Goal: Task Accomplishment & Management: Use online tool/utility

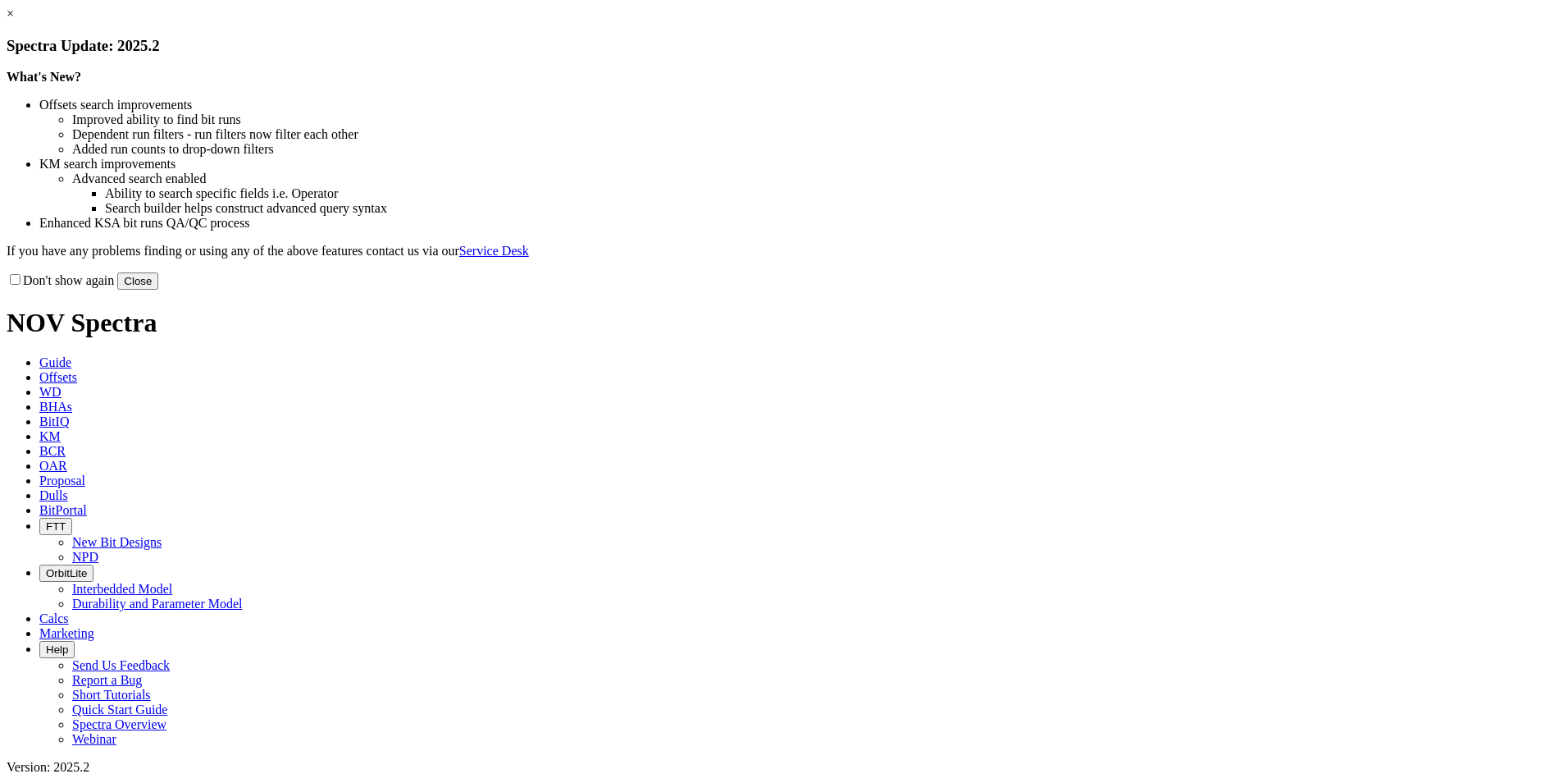
click at [158, 290] on button "Close" at bounding box center [138, 281] width 41 height 17
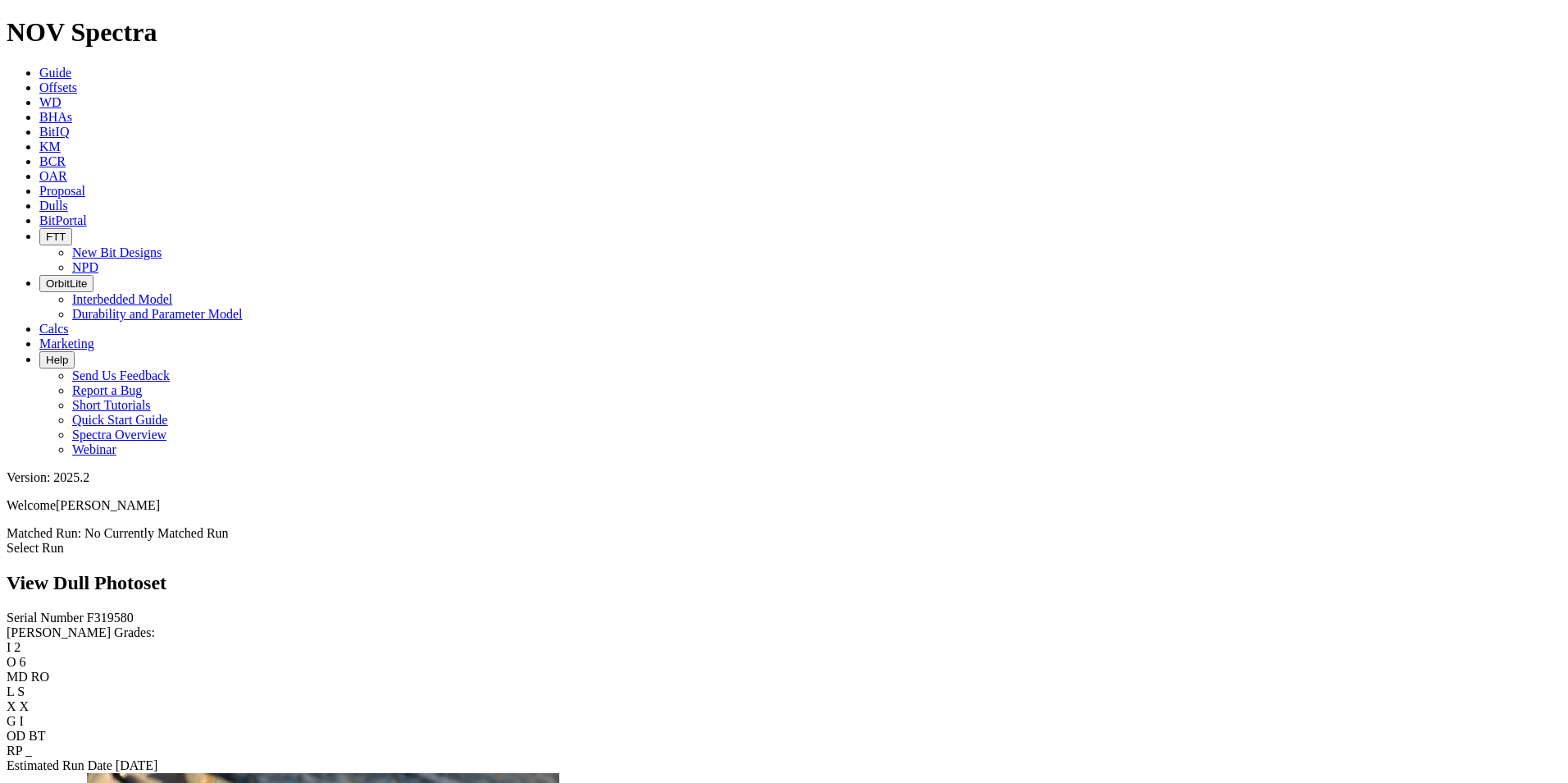
click at [71, 66] on span "Guide" at bounding box center [55, 73] width 32 height 14
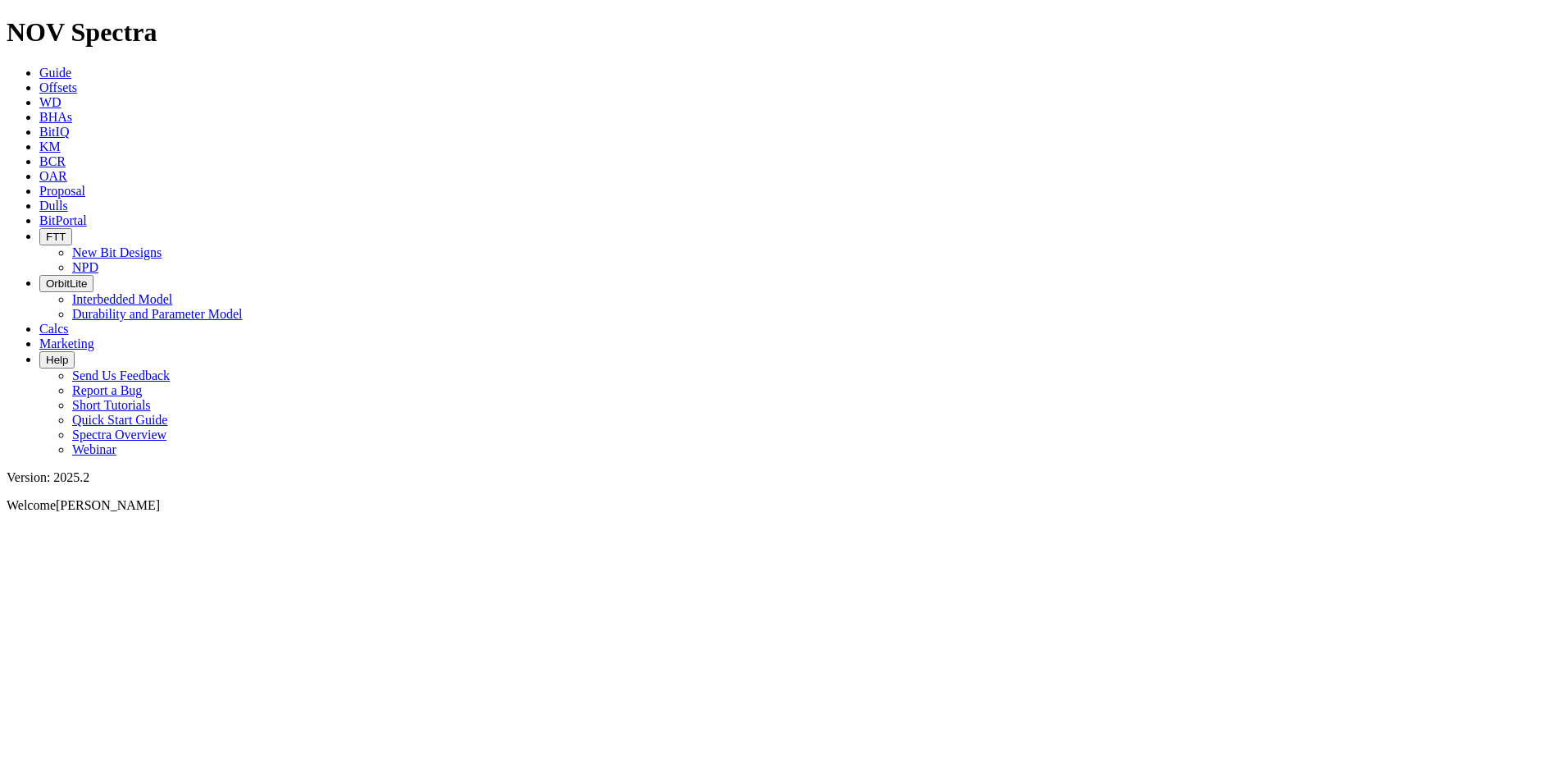
click at [77, 80] on link "Offsets" at bounding box center [59, 87] width 38 height 14
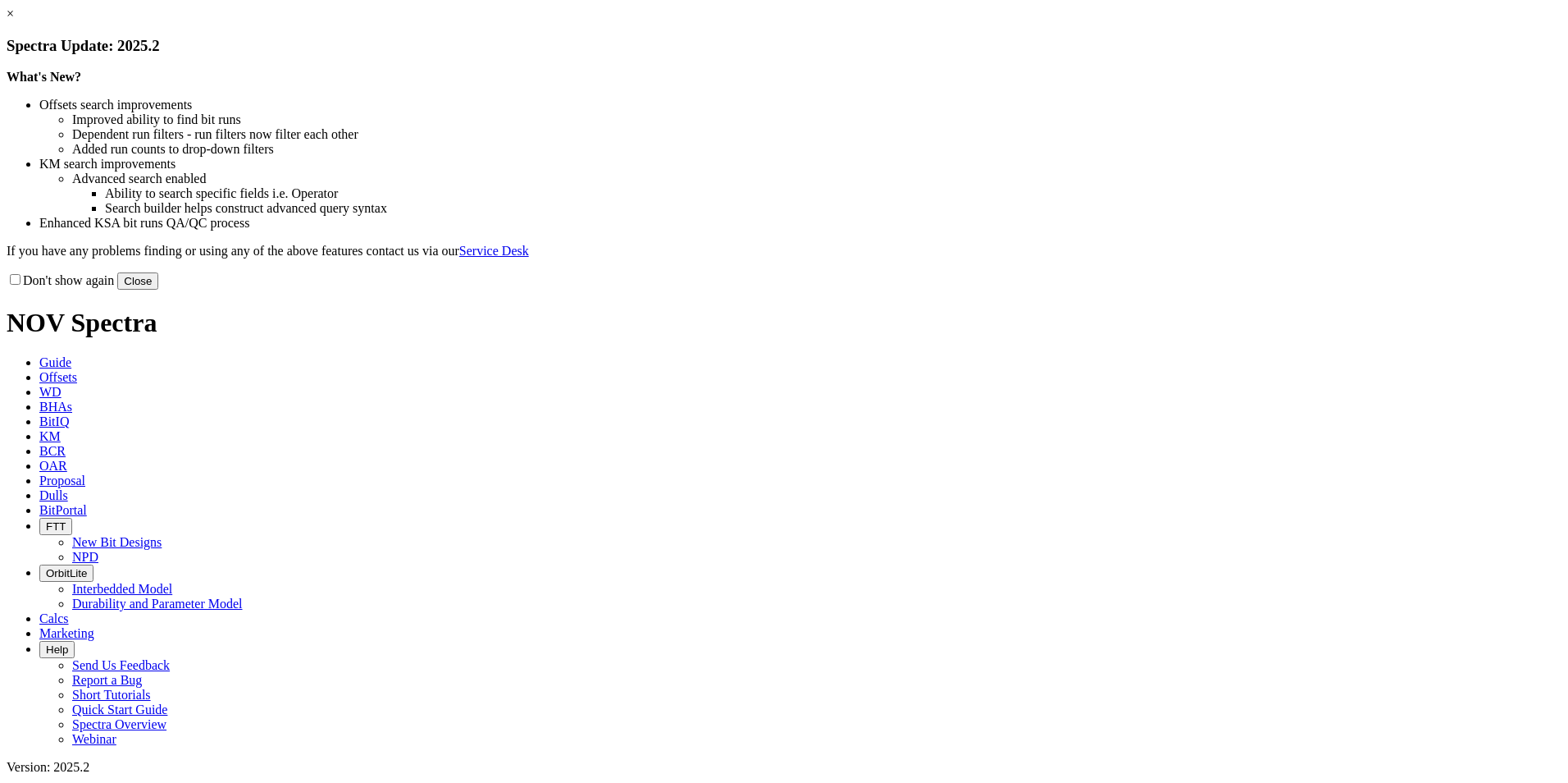
click at [158, 290] on button "Close" at bounding box center [138, 281] width 41 height 17
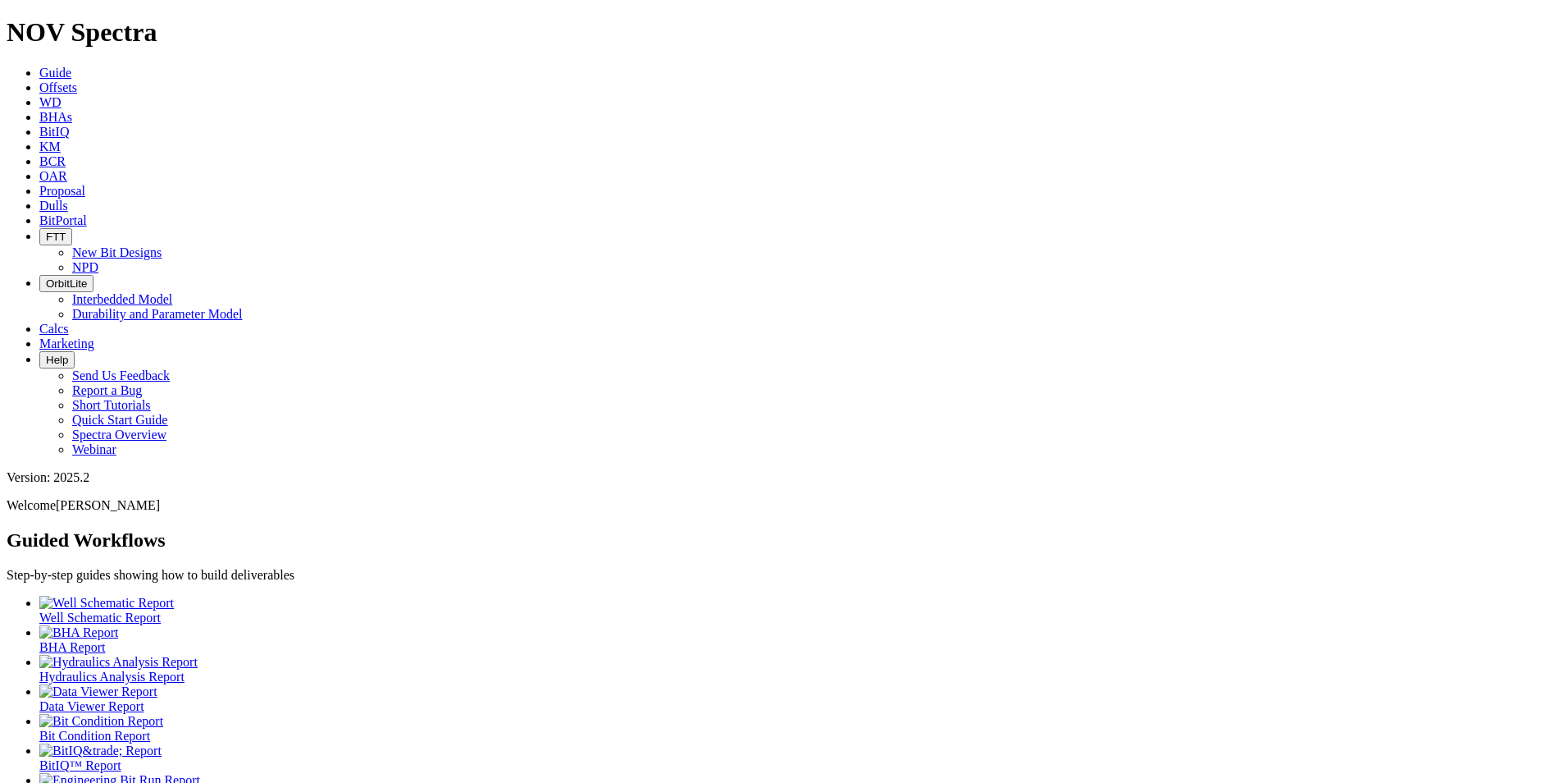
click at [77, 80] on span "Offsets" at bounding box center [59, 87] width 38 height 14
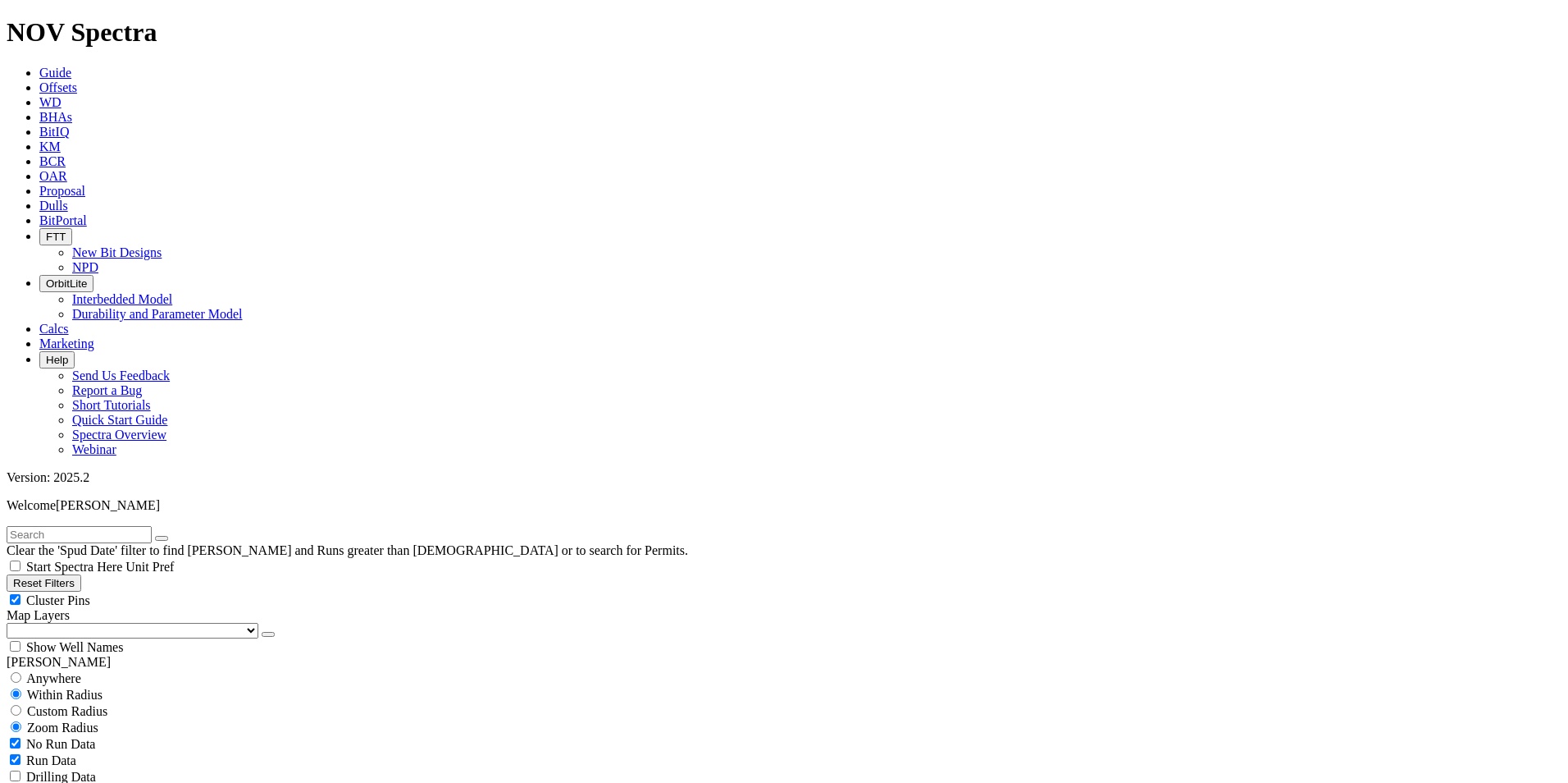
click at [151, 526] on input "text" at bounding box center [80, 535] width 145 height 17
type input "king [PERSON_NAME]"
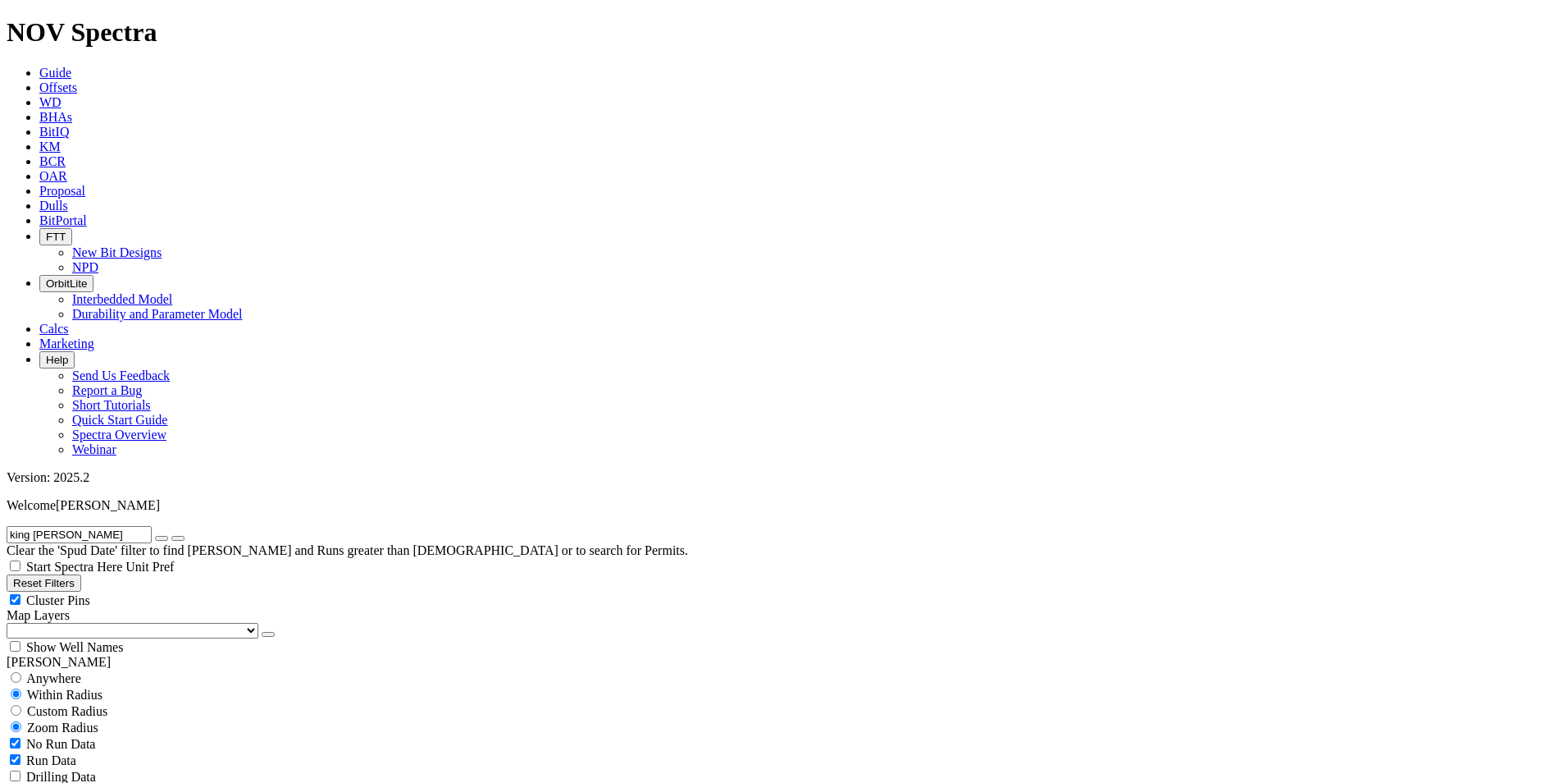
click at [162, 538] on icon "button" at bounding box center [162, 538] width 0 height 0
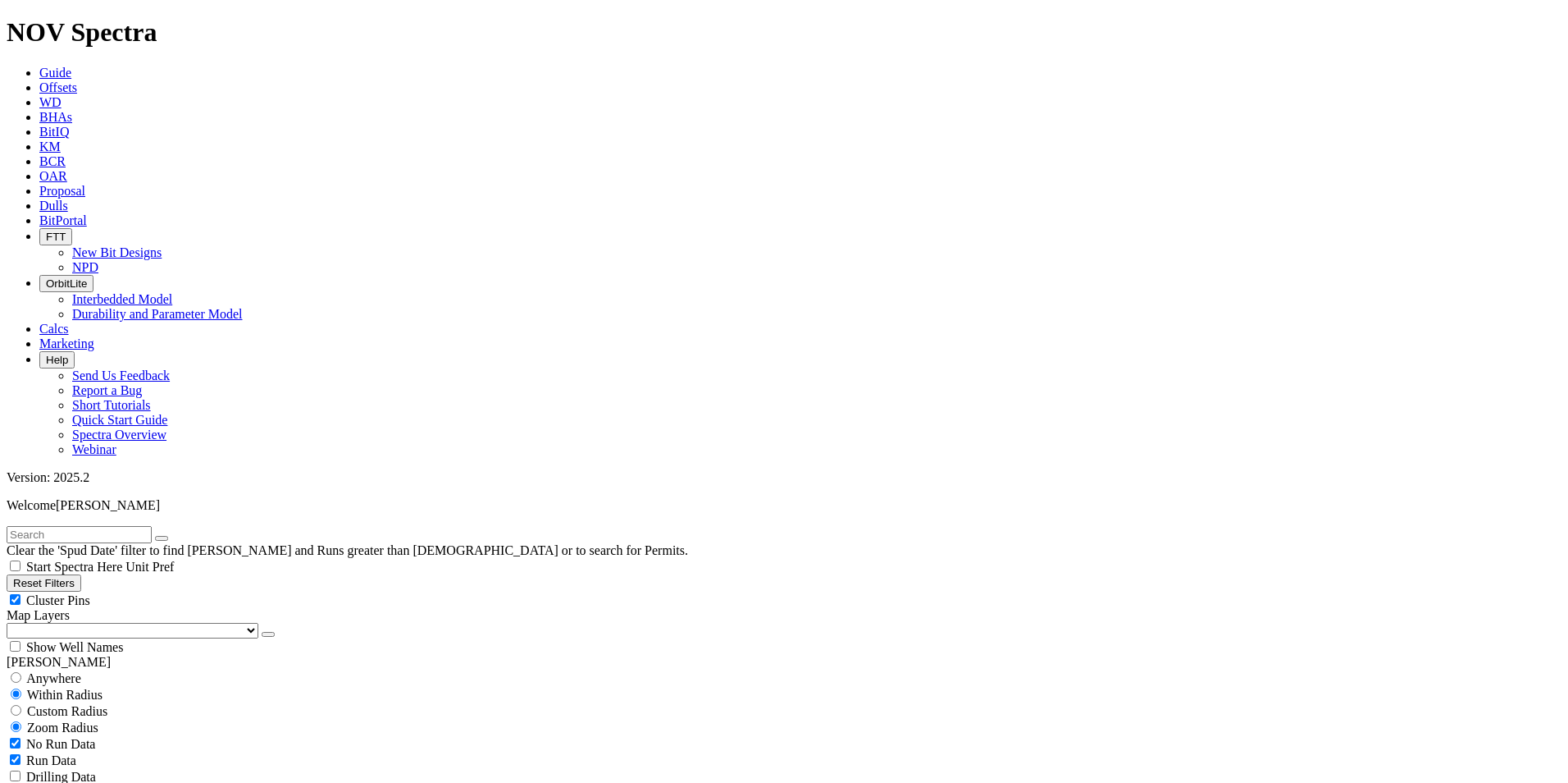
scroll to position [1510, 0]
click at [103, 526] on input "text" at bounding box center [80, 535] width 145 height 17
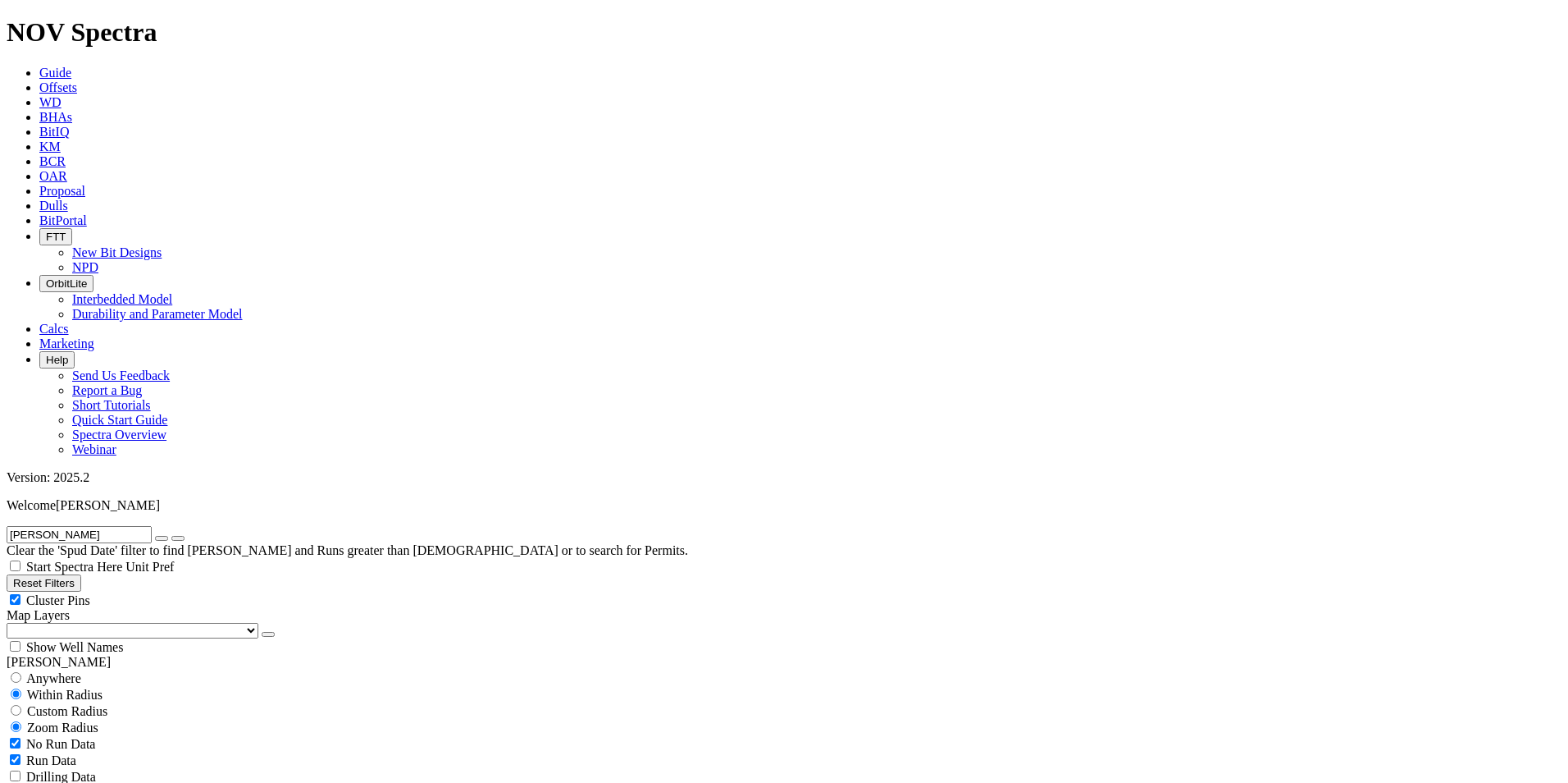
type input "[PERSON_NAME]"
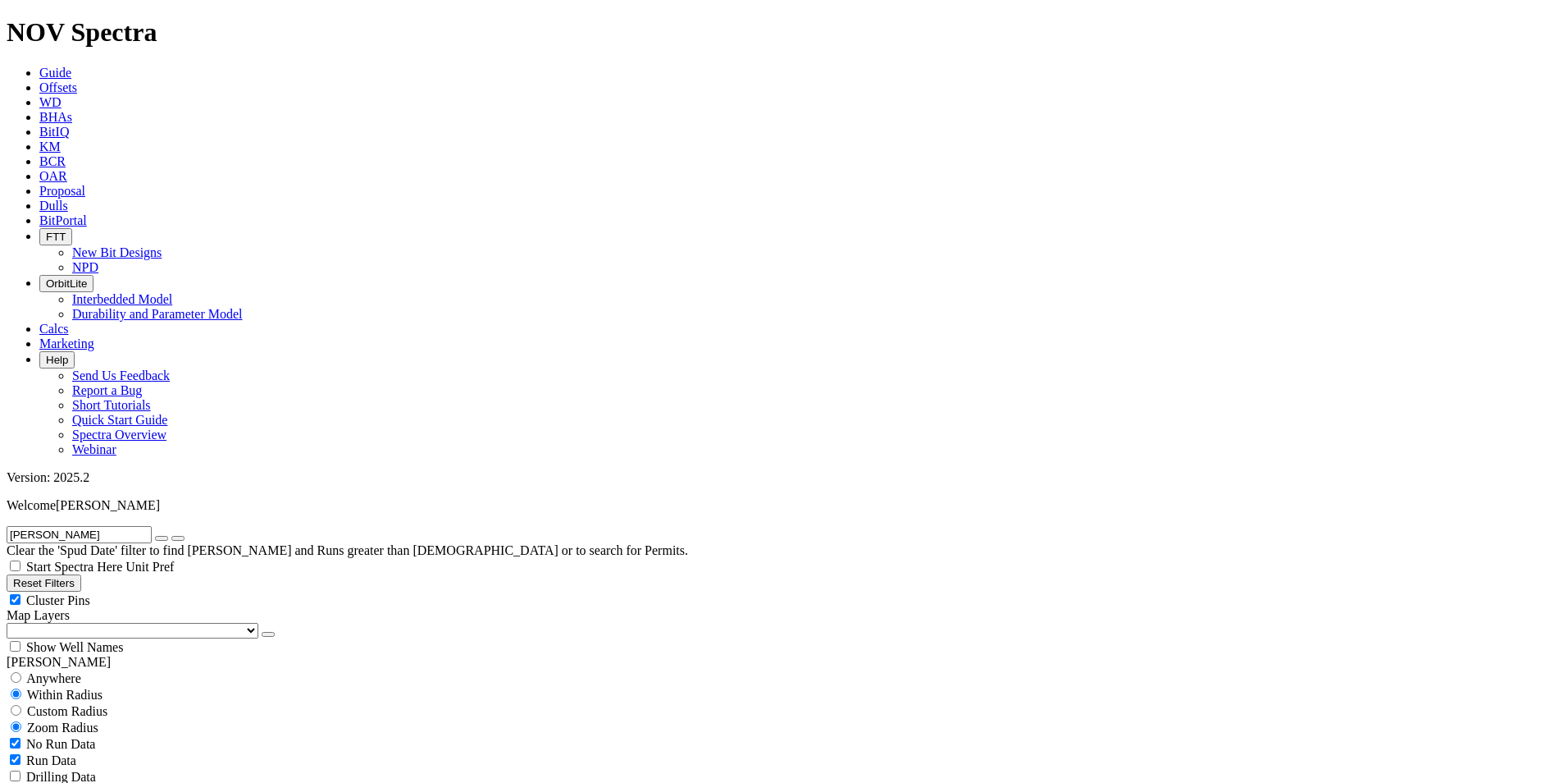
scroll to position [1649, 0]
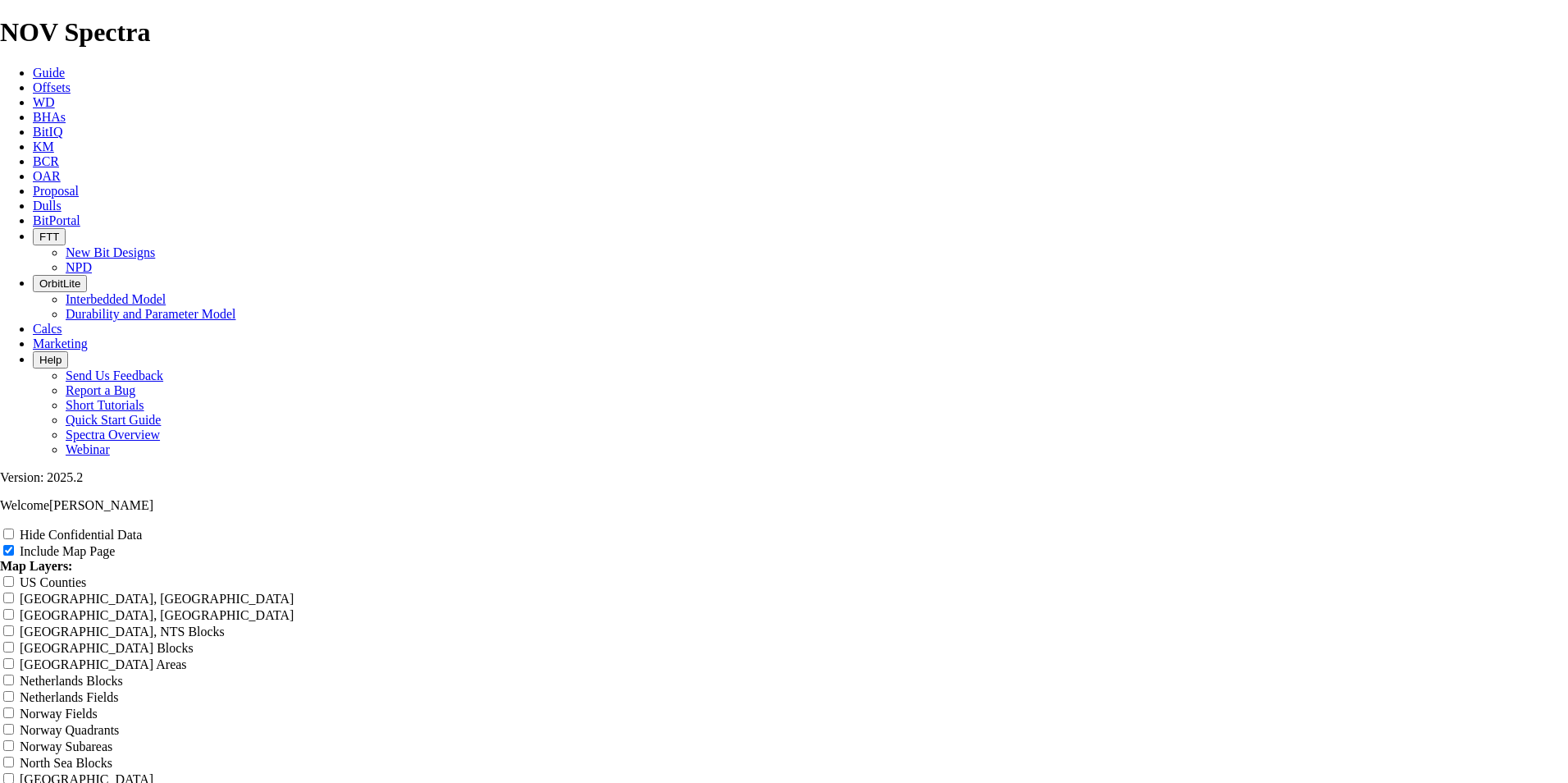
type input "S"
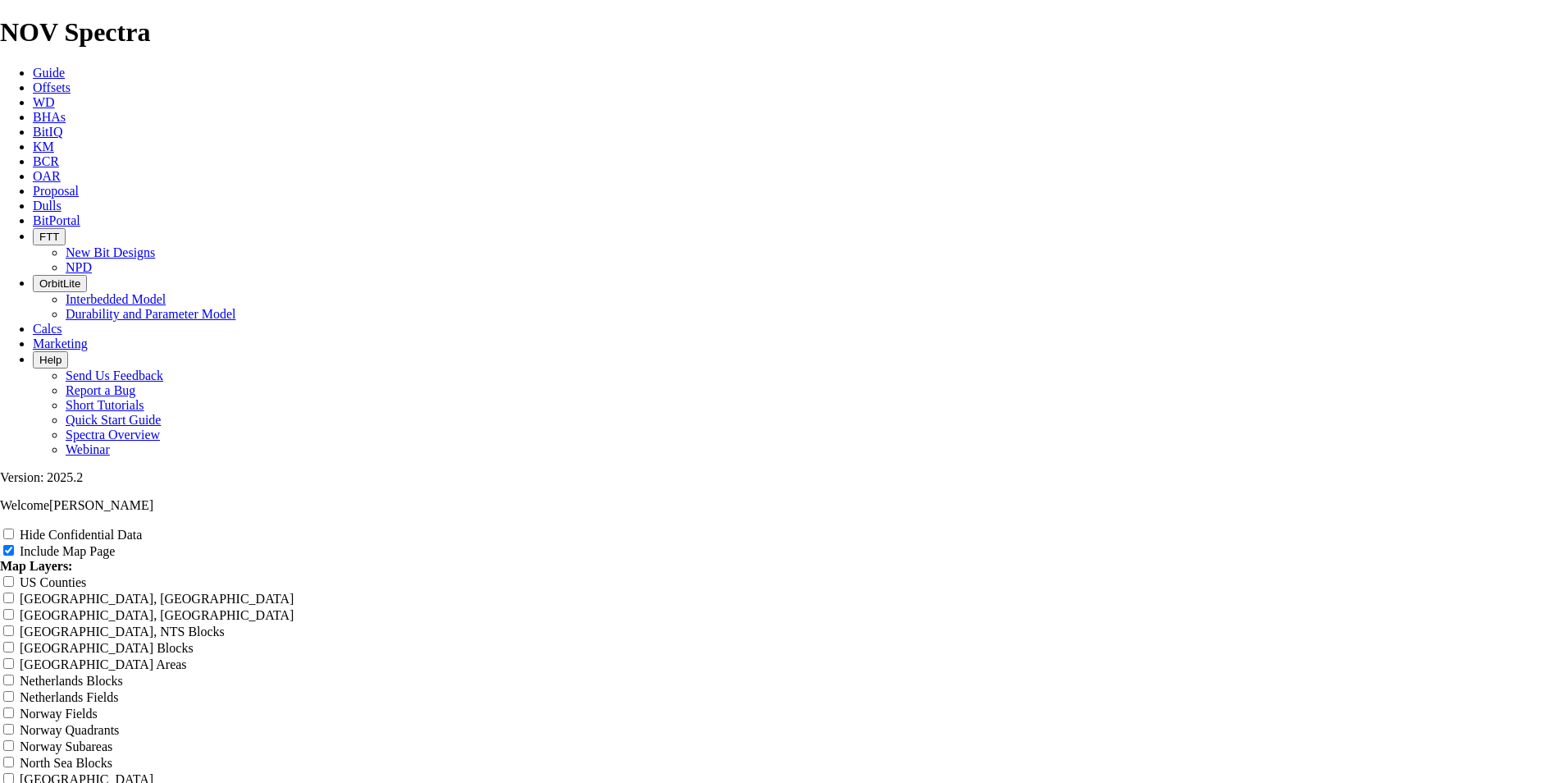
type input "S"
type input "Se"
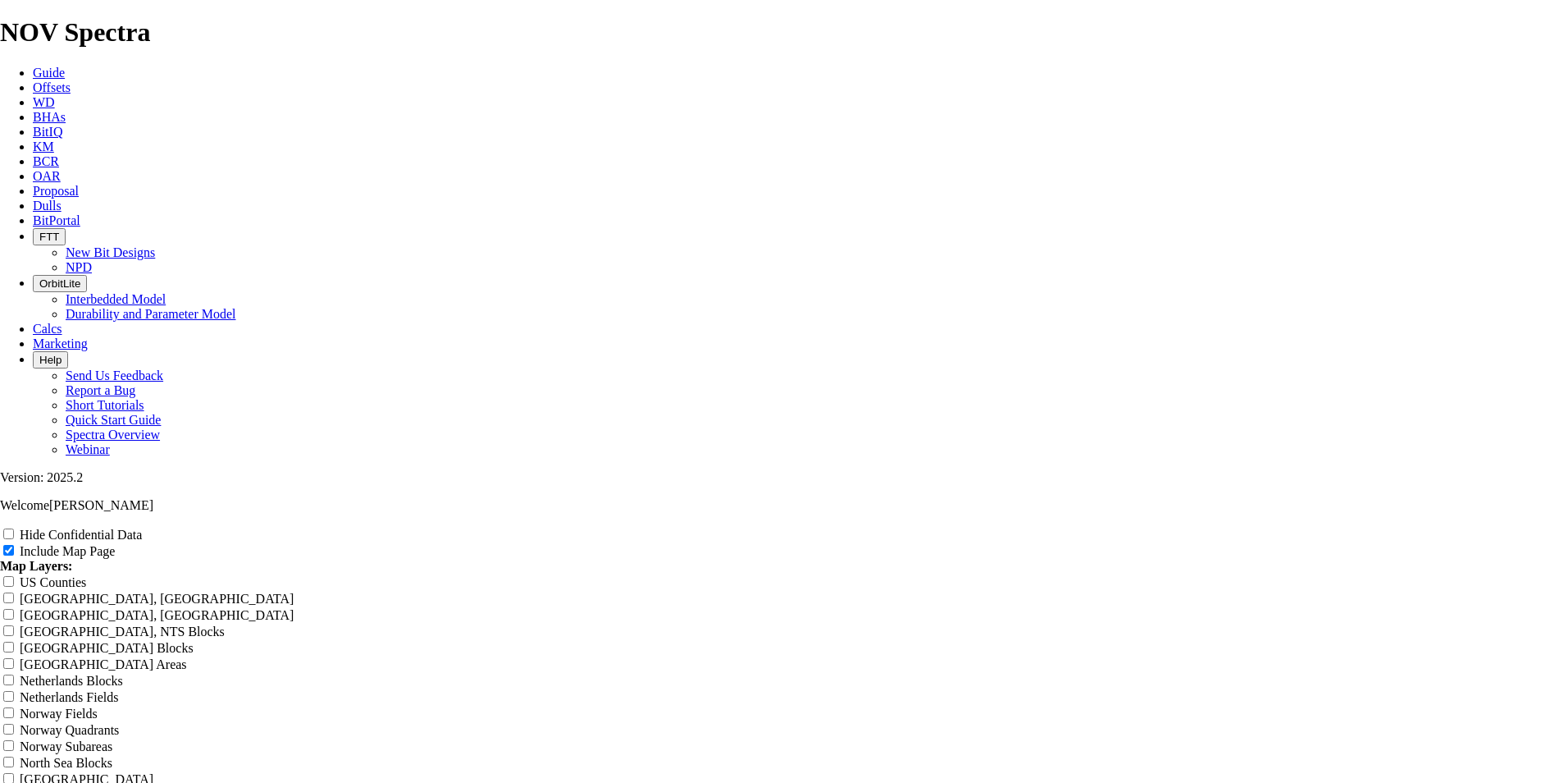
type input "Se"
type input "Sed"
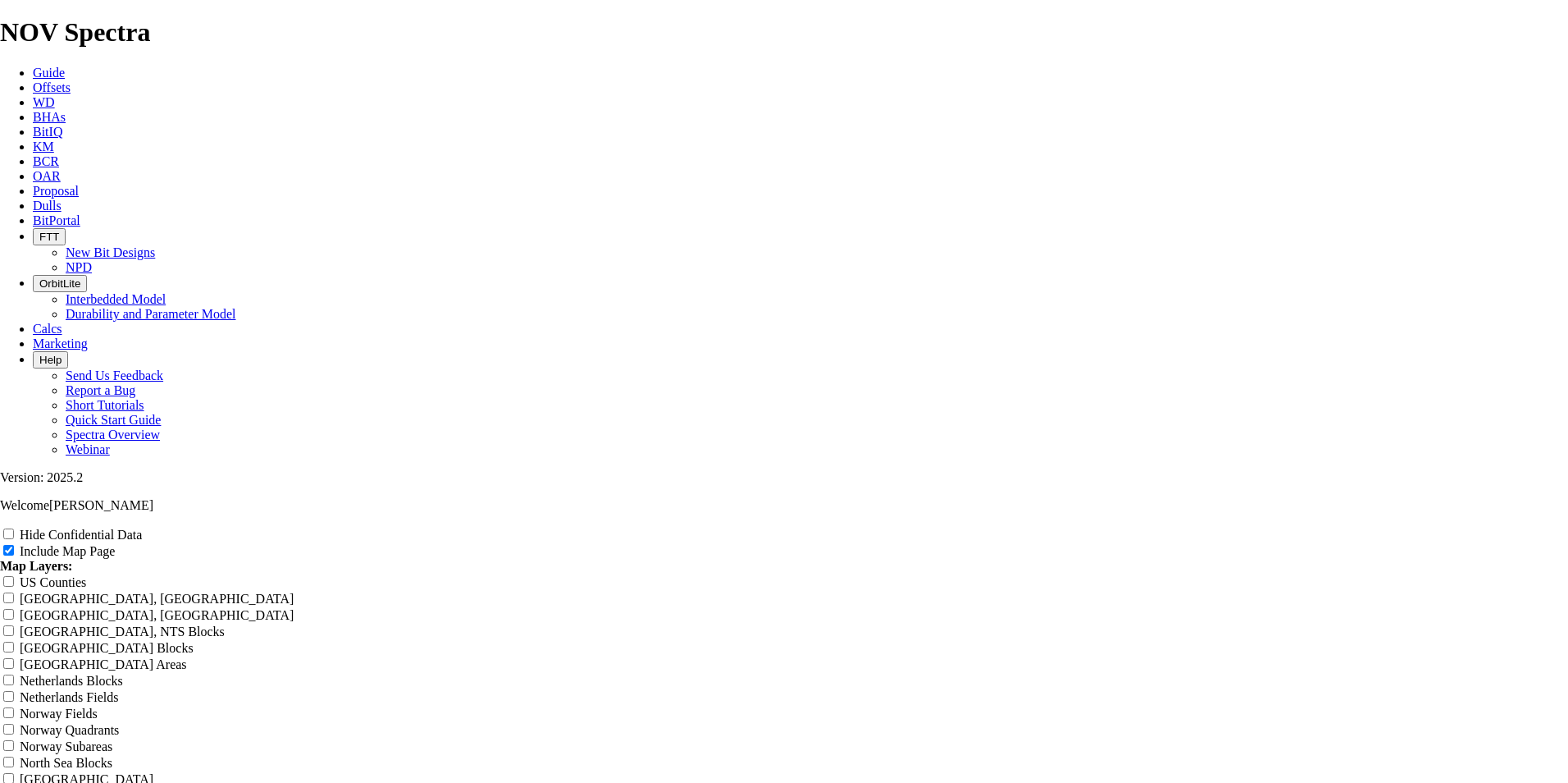
type input "Sed"
type input "Seda"
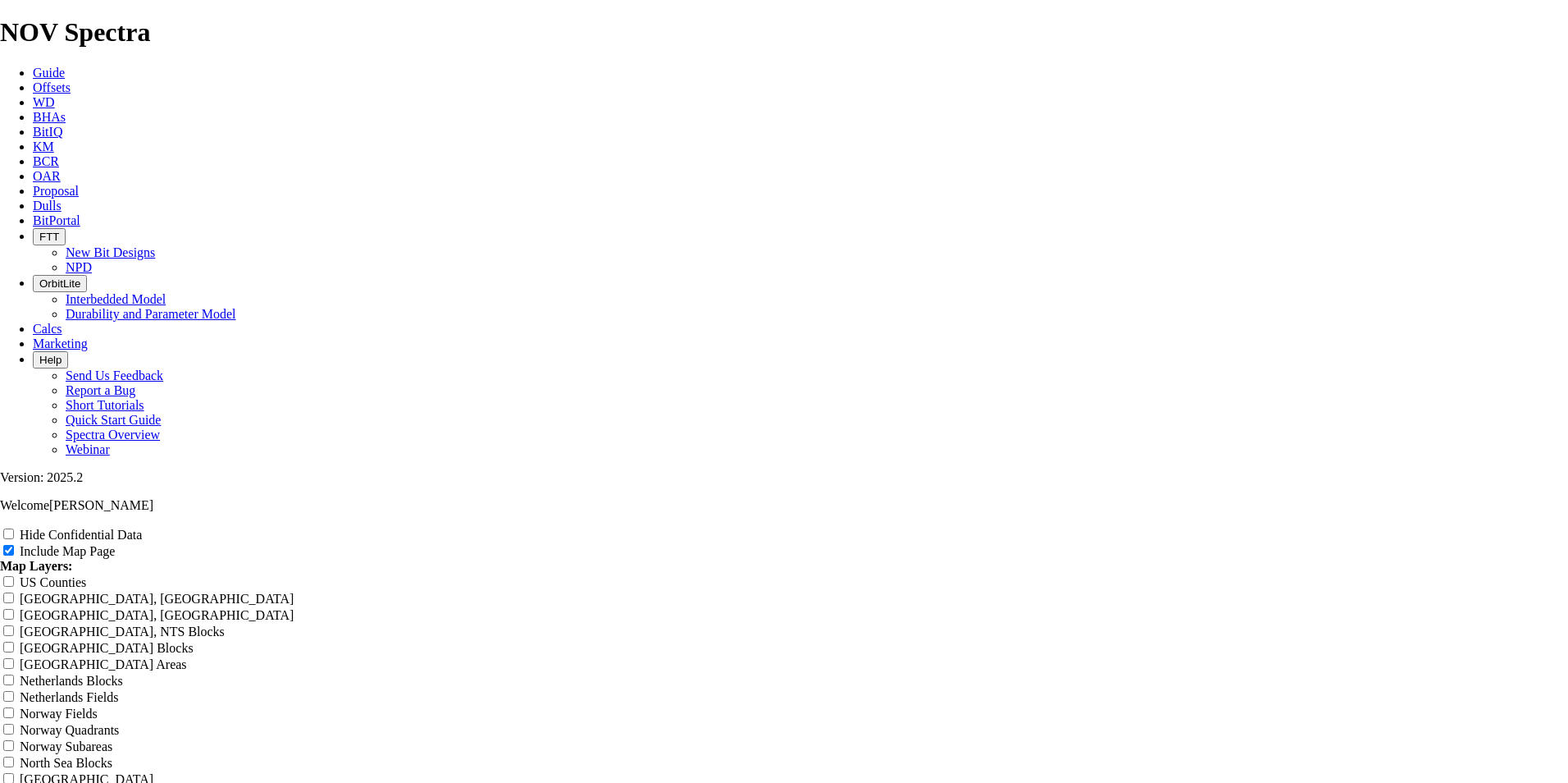
type input "Seda"
type input "Sedal"
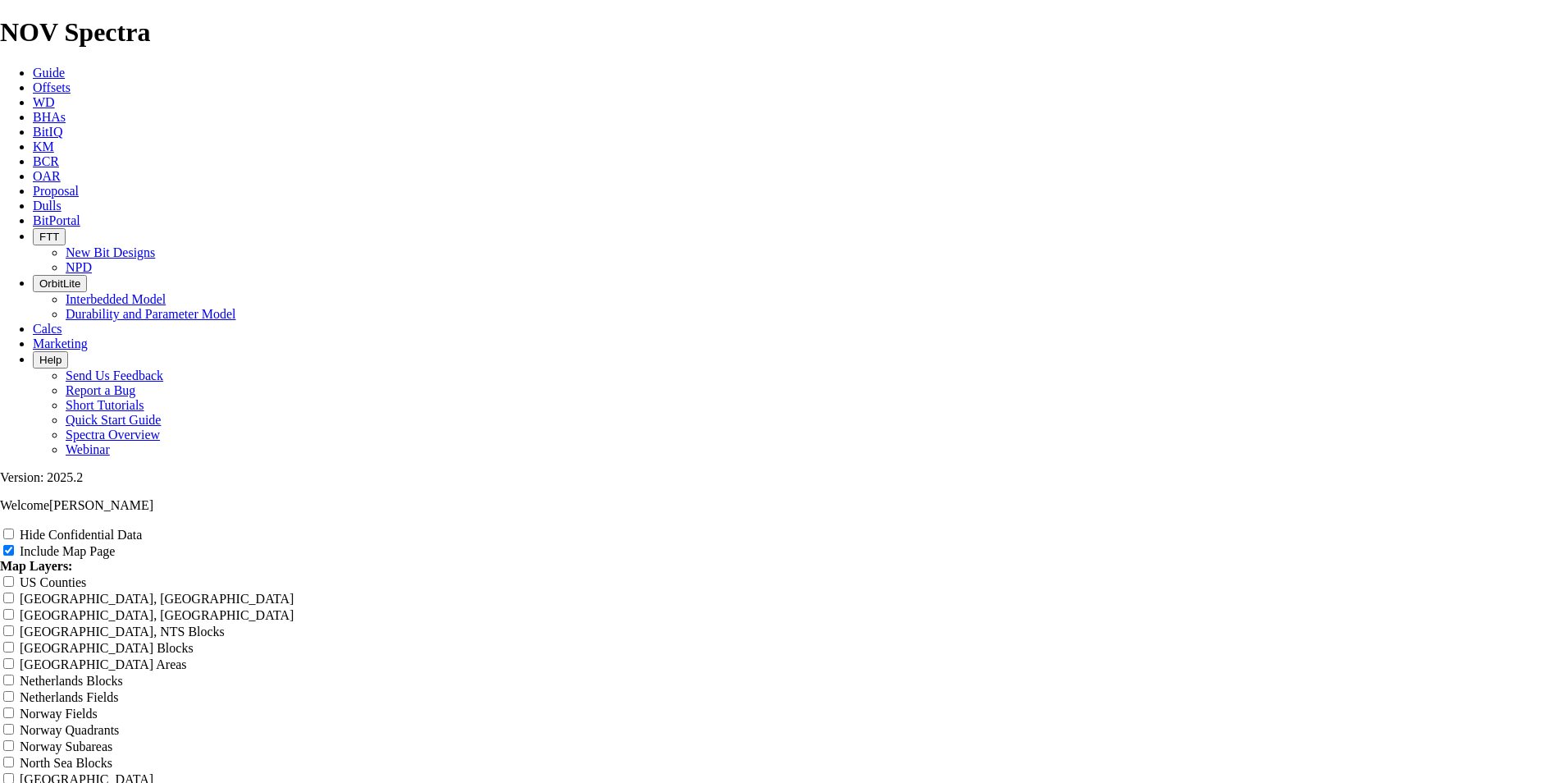
type input "Sedal"
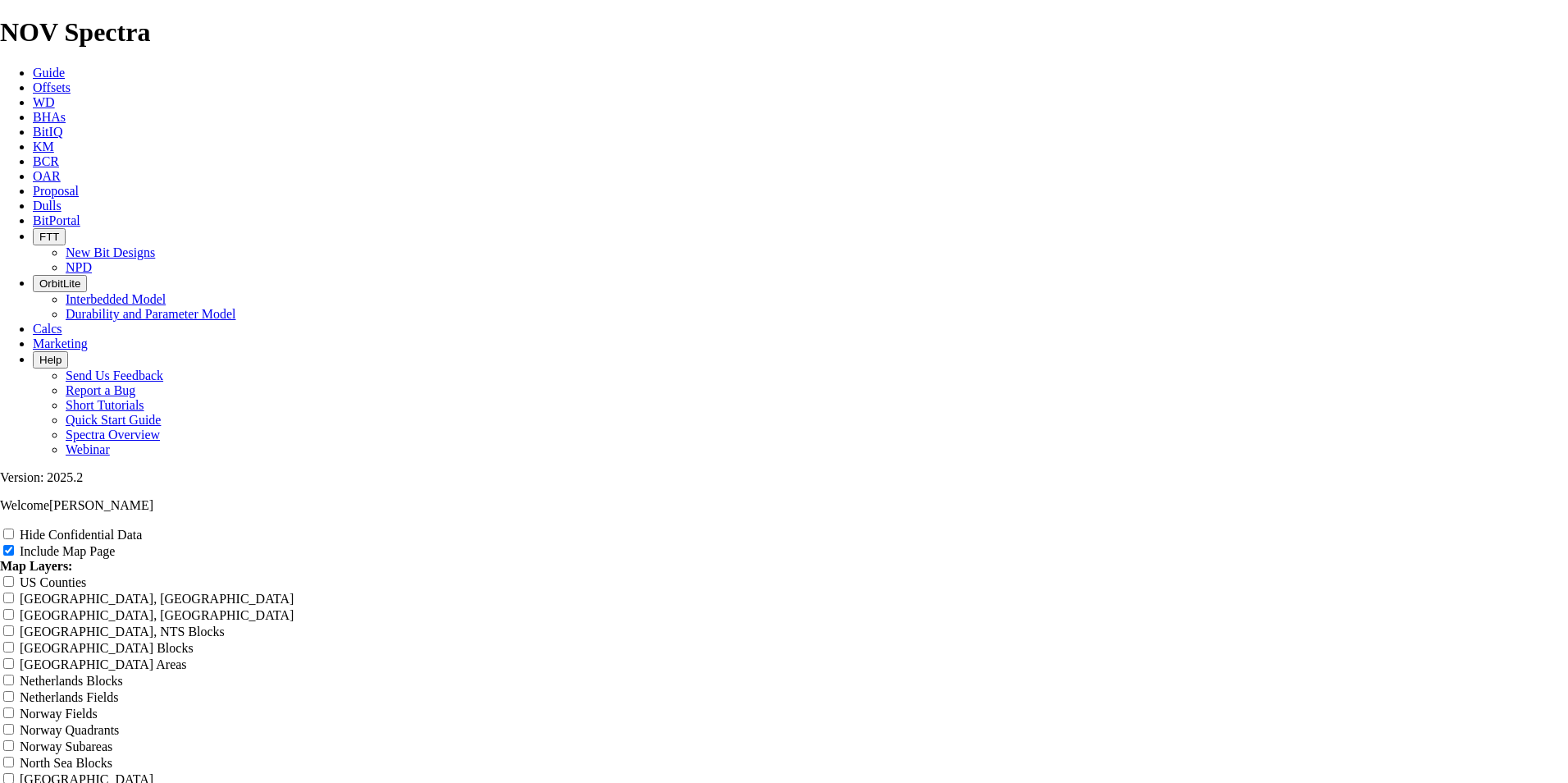
type input "Sedal"
type input "Seda"
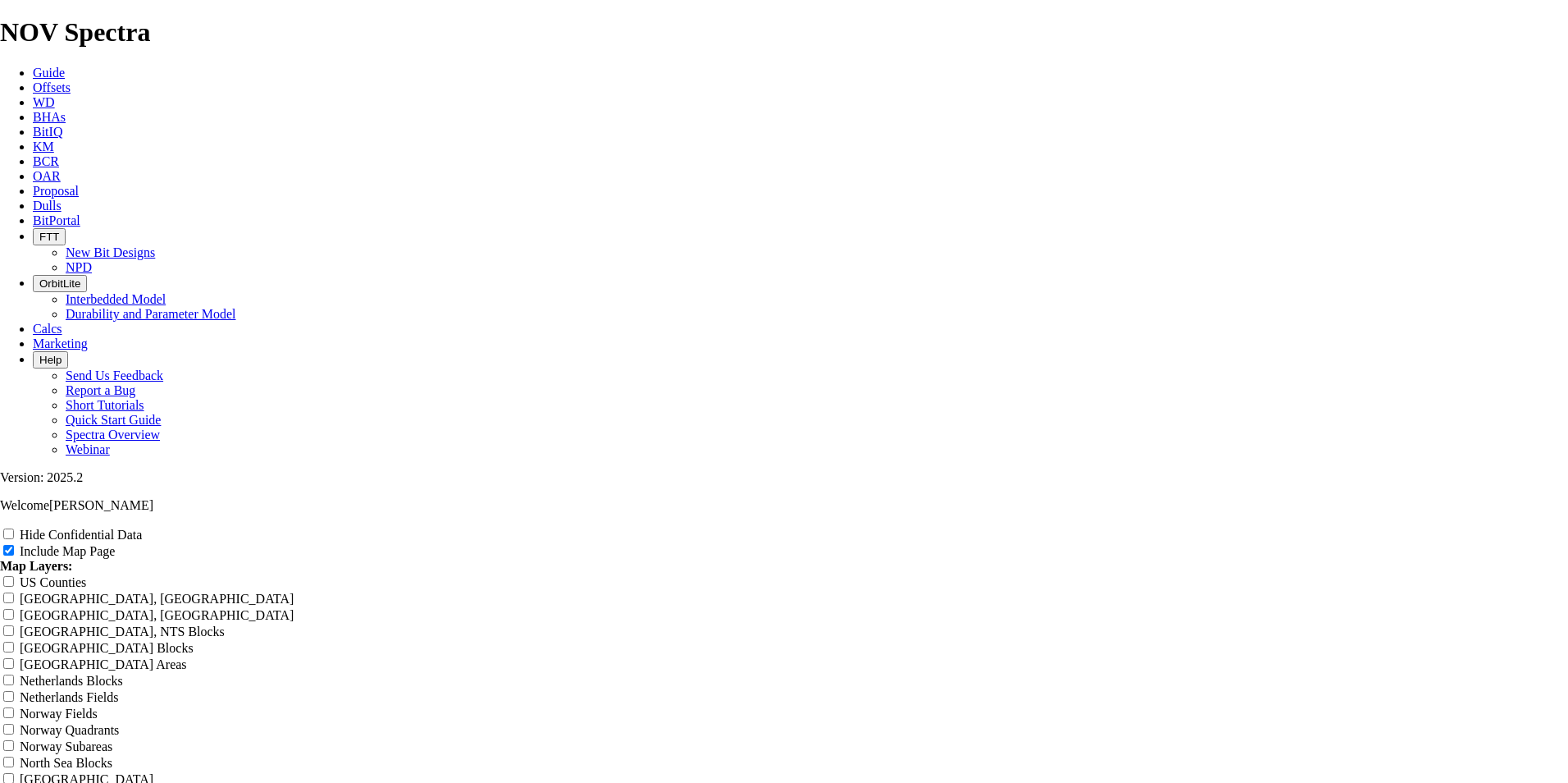
type input "Seda"
type input "Sed"
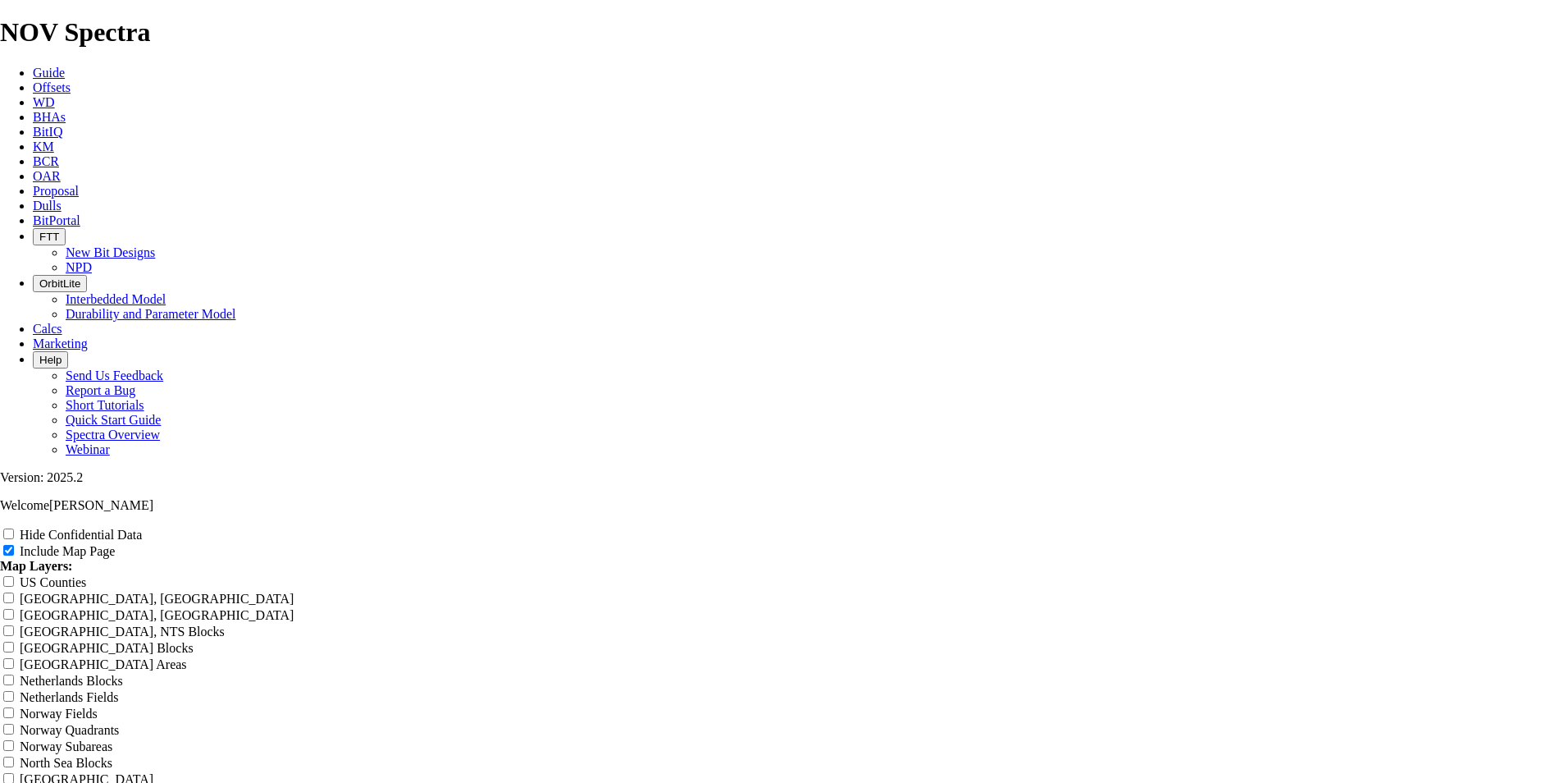
type input "Sed"
type input "Se"
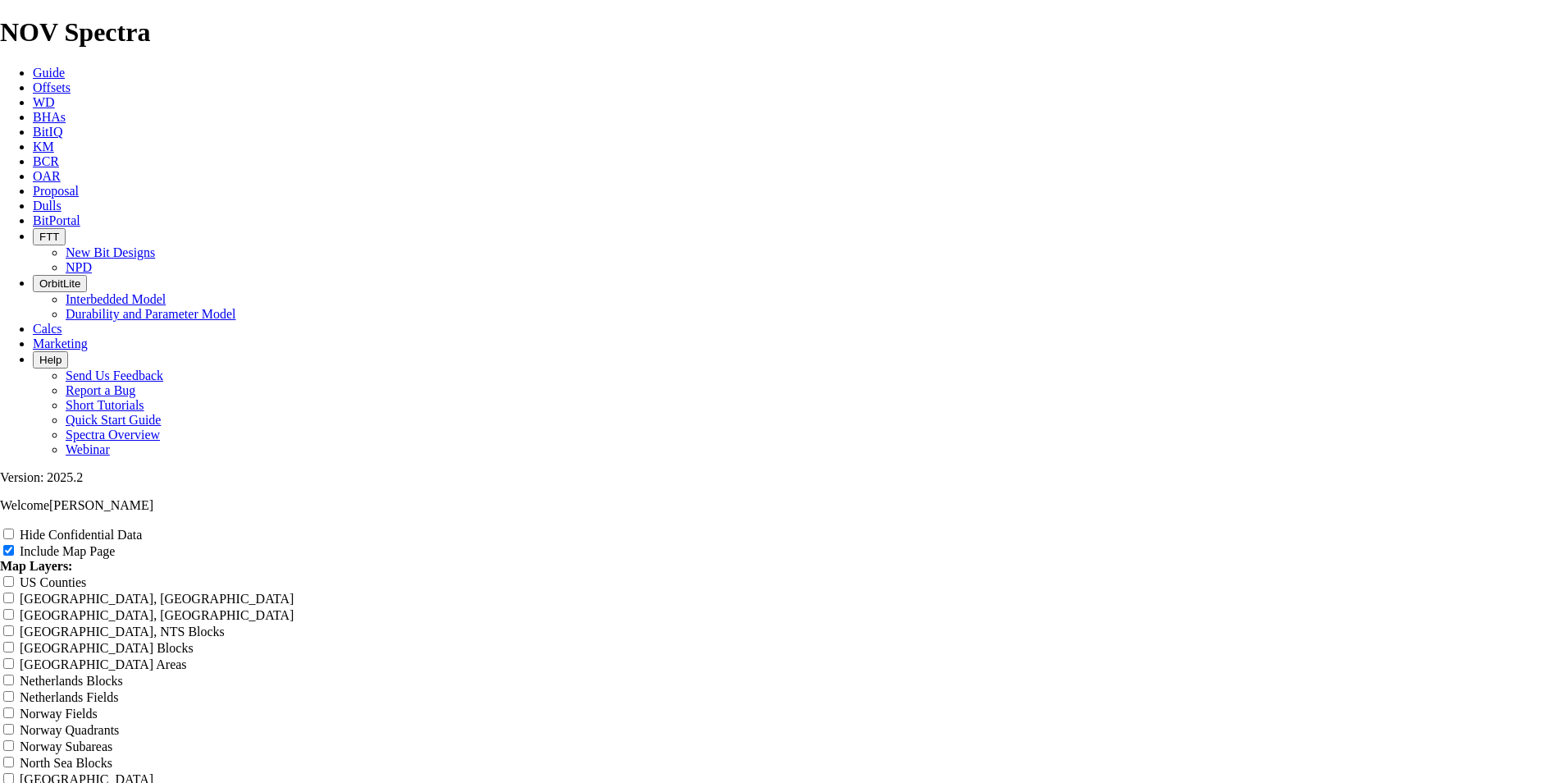
type input "Se"
type input "Sea"
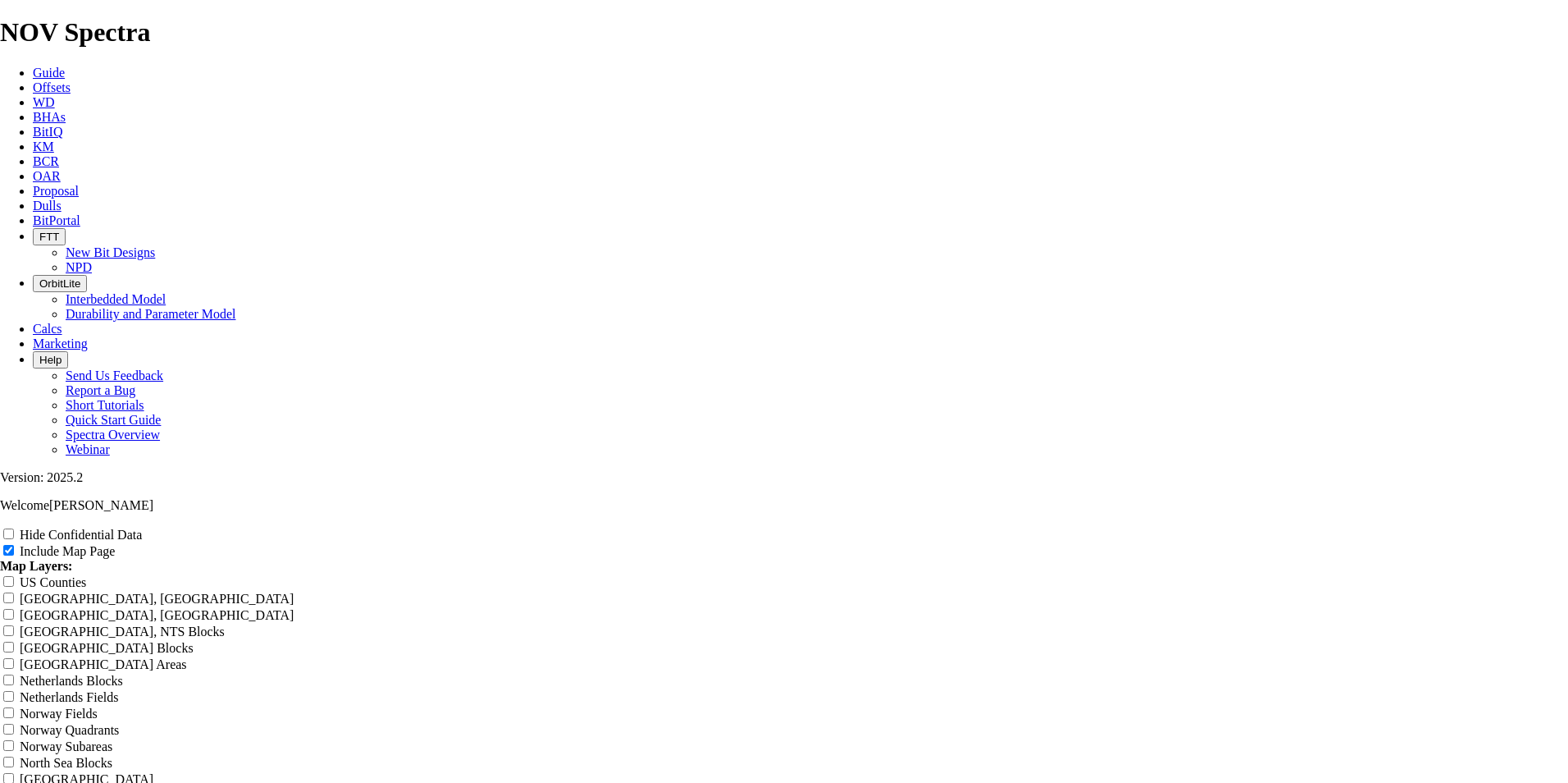
type input "Sea"
type input "Seal"
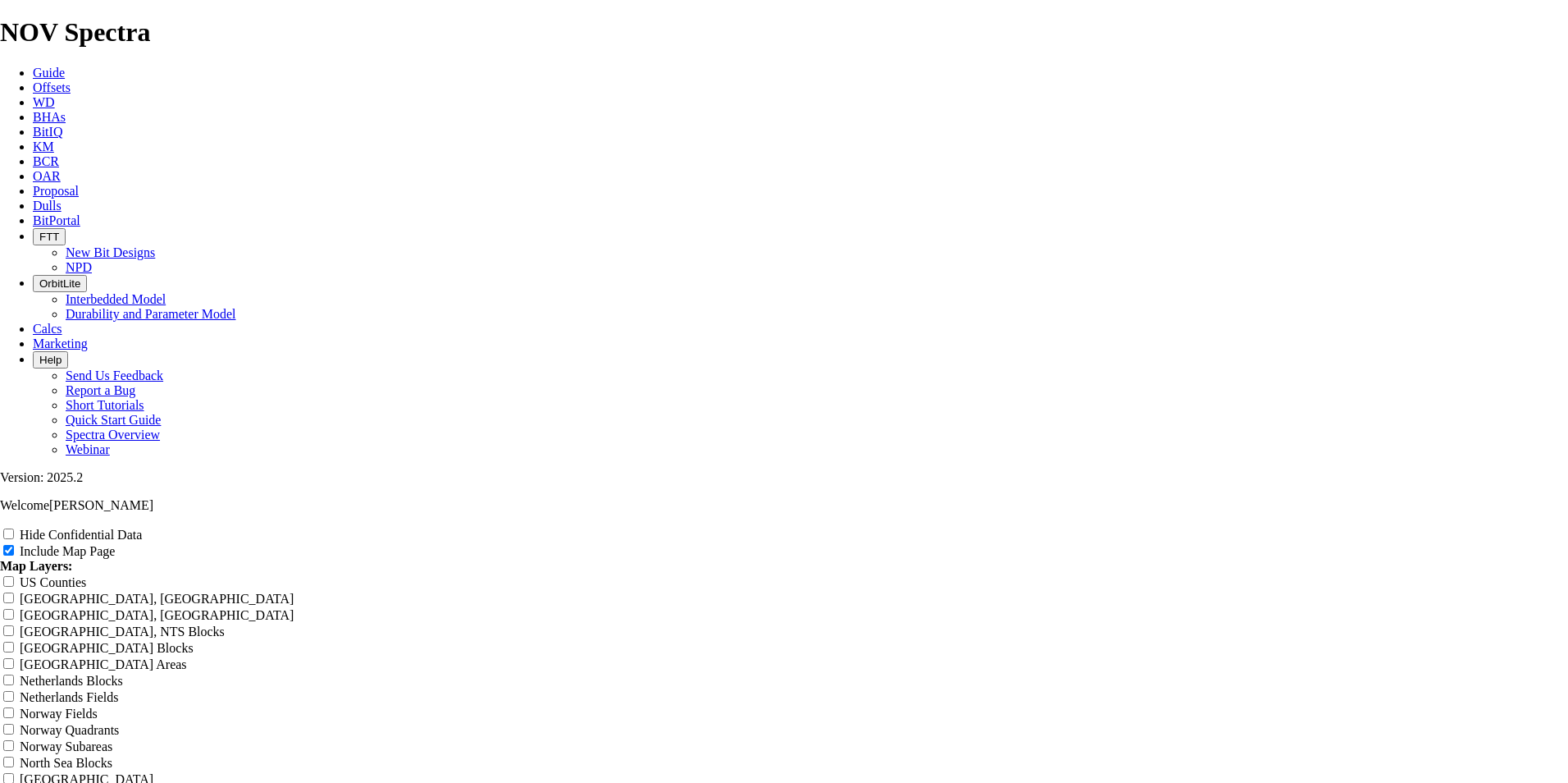
type input "Seal"
type input "Sealy"
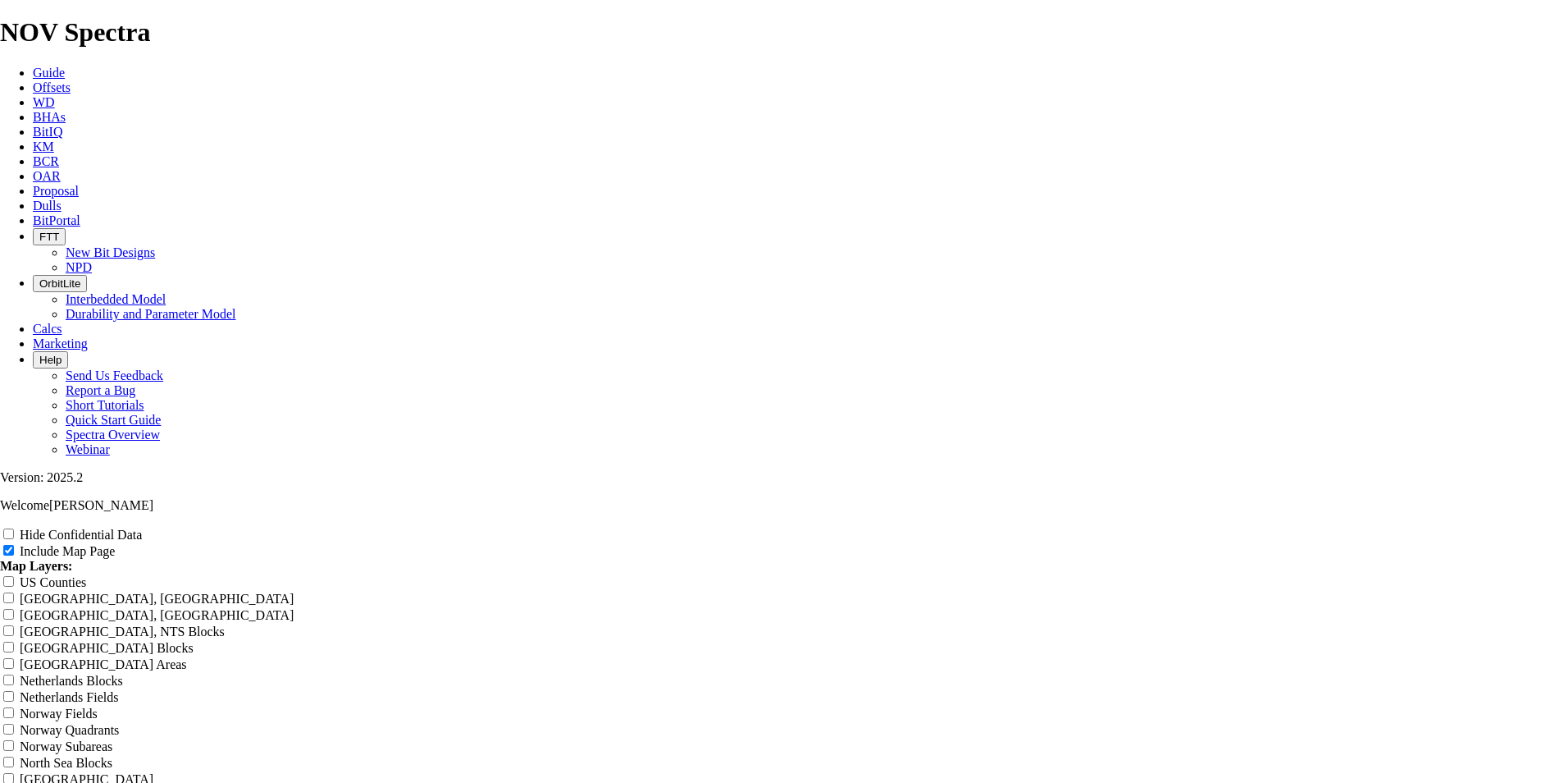
type input "Sealy"
type input "Sealy G"
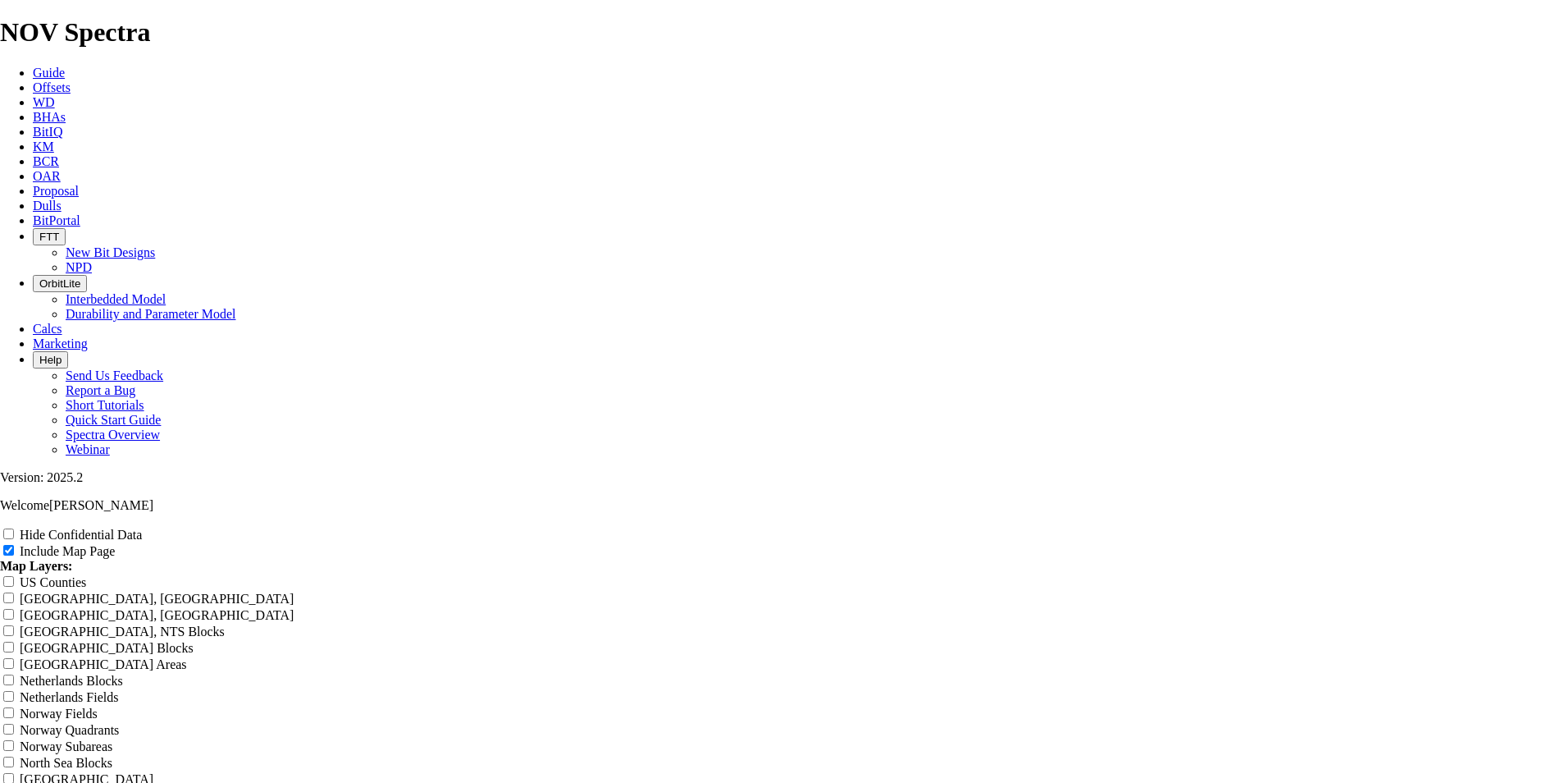
type input "Sealy G"
type input "[PERSON_NAME]"
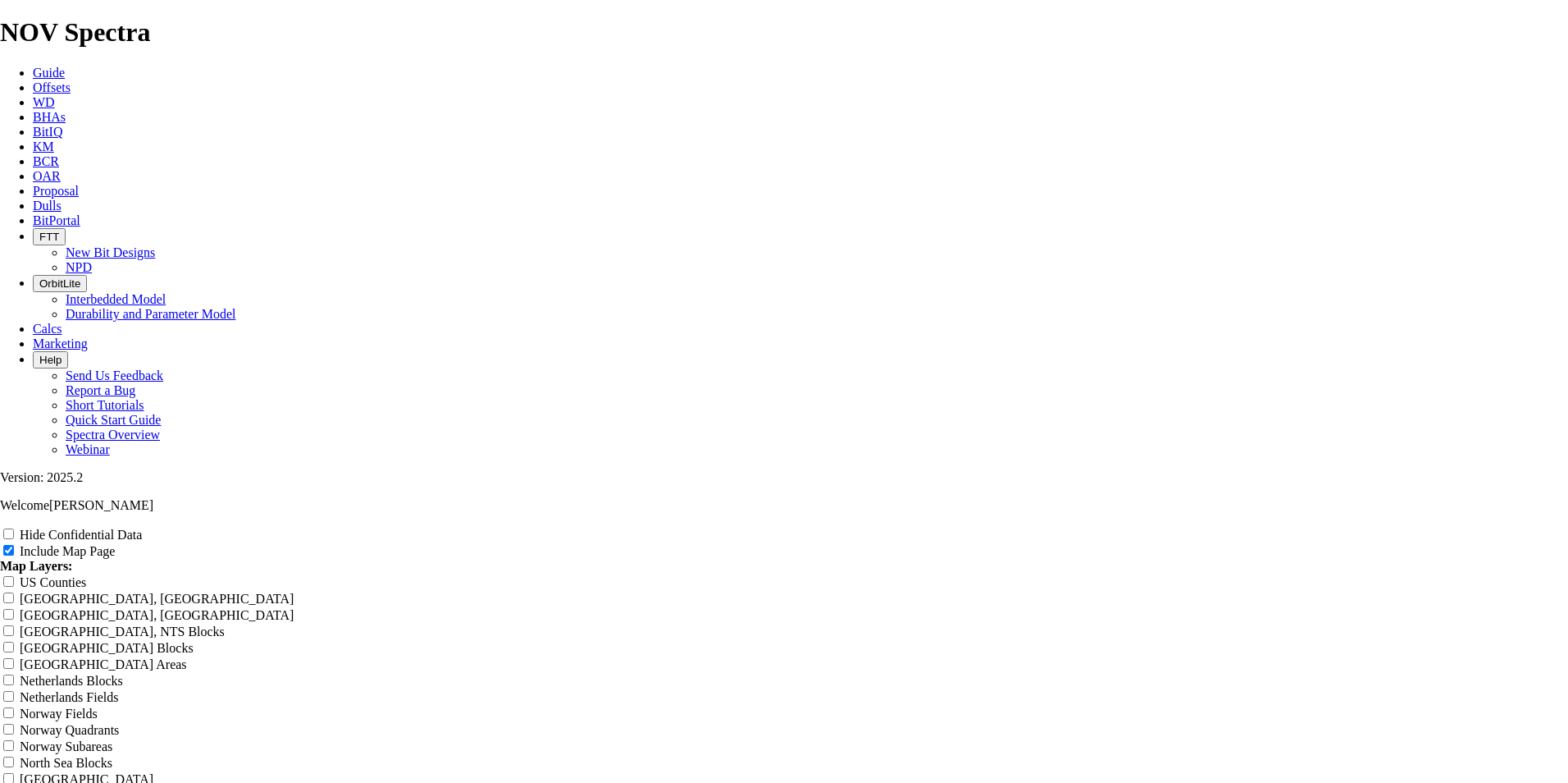
type input "[PERSON_NAME]"
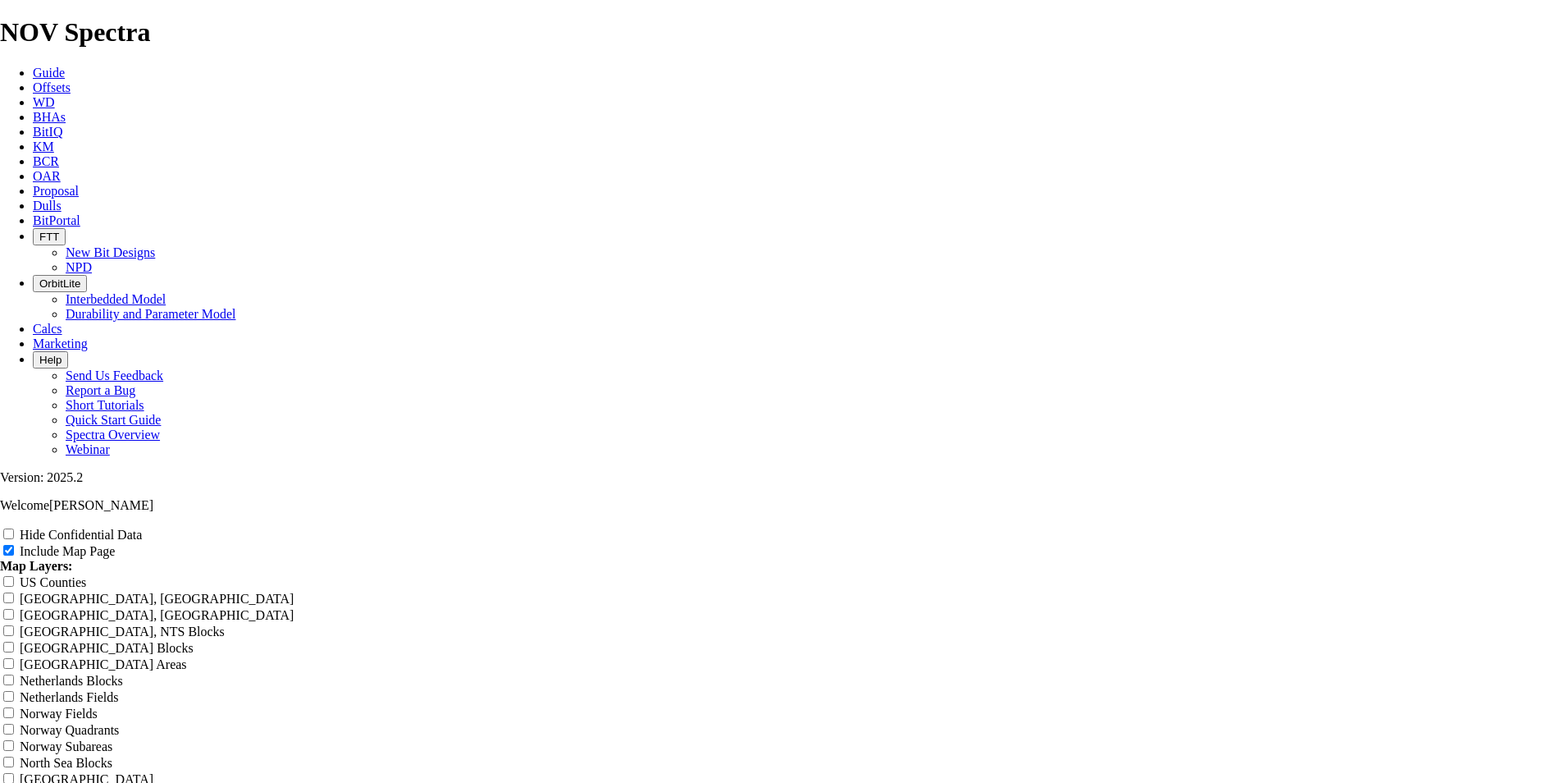
type input "[PERSON_NAME]"
type input "Sealy Geor"
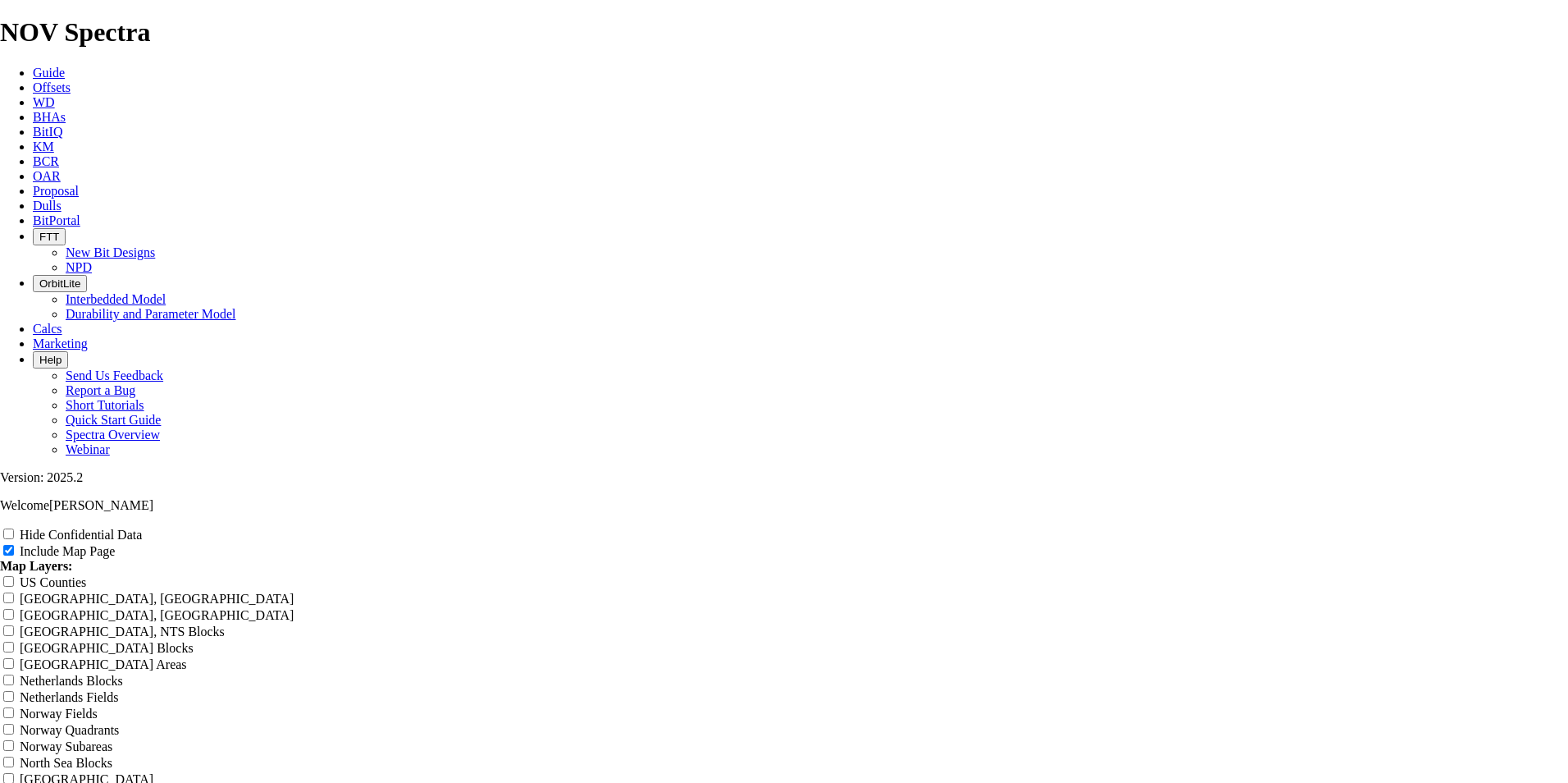
type input "Sealy Geor"
type input "[PERSON_NAME]"
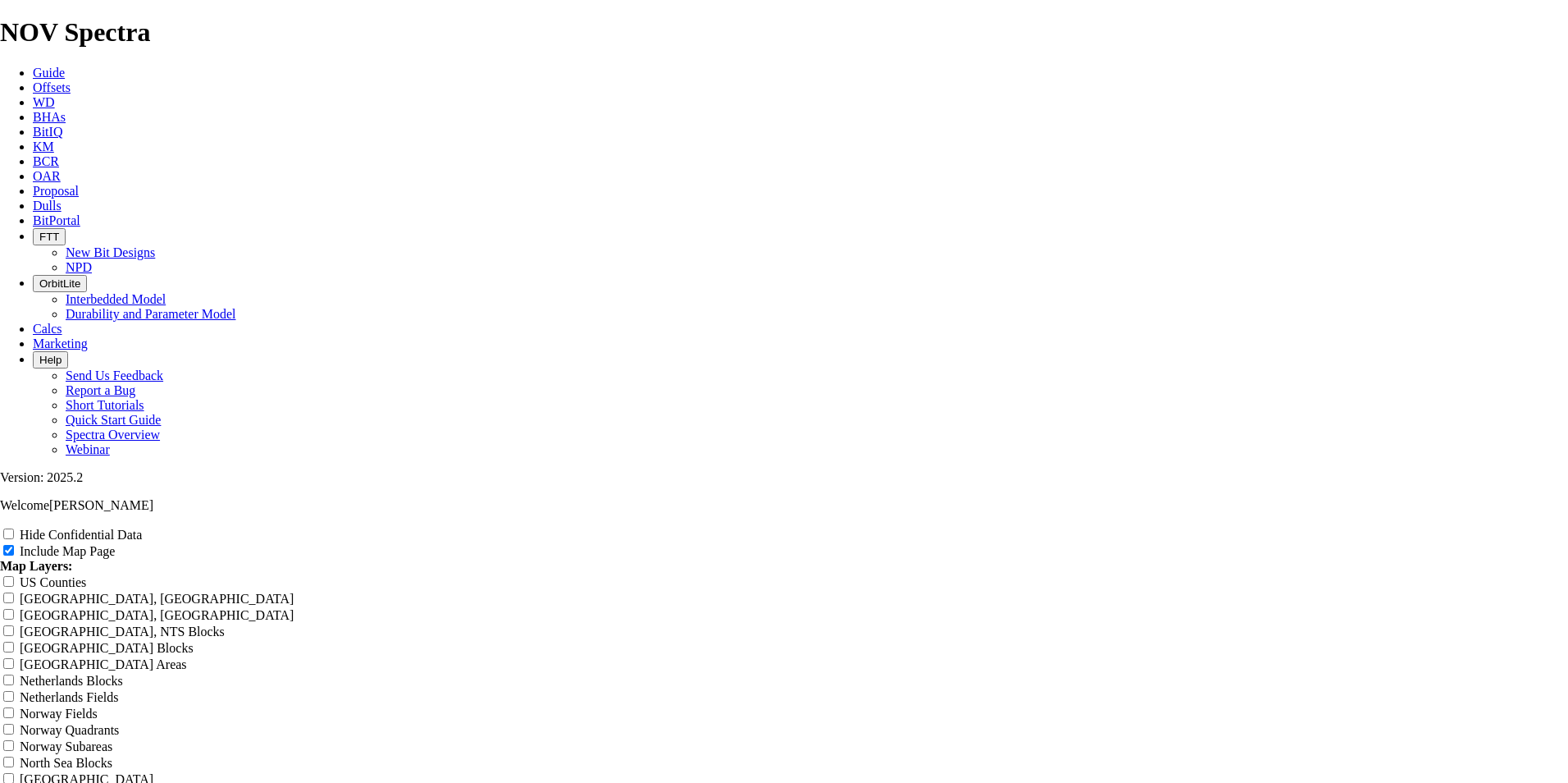
type input "[PERSON_NAME]"
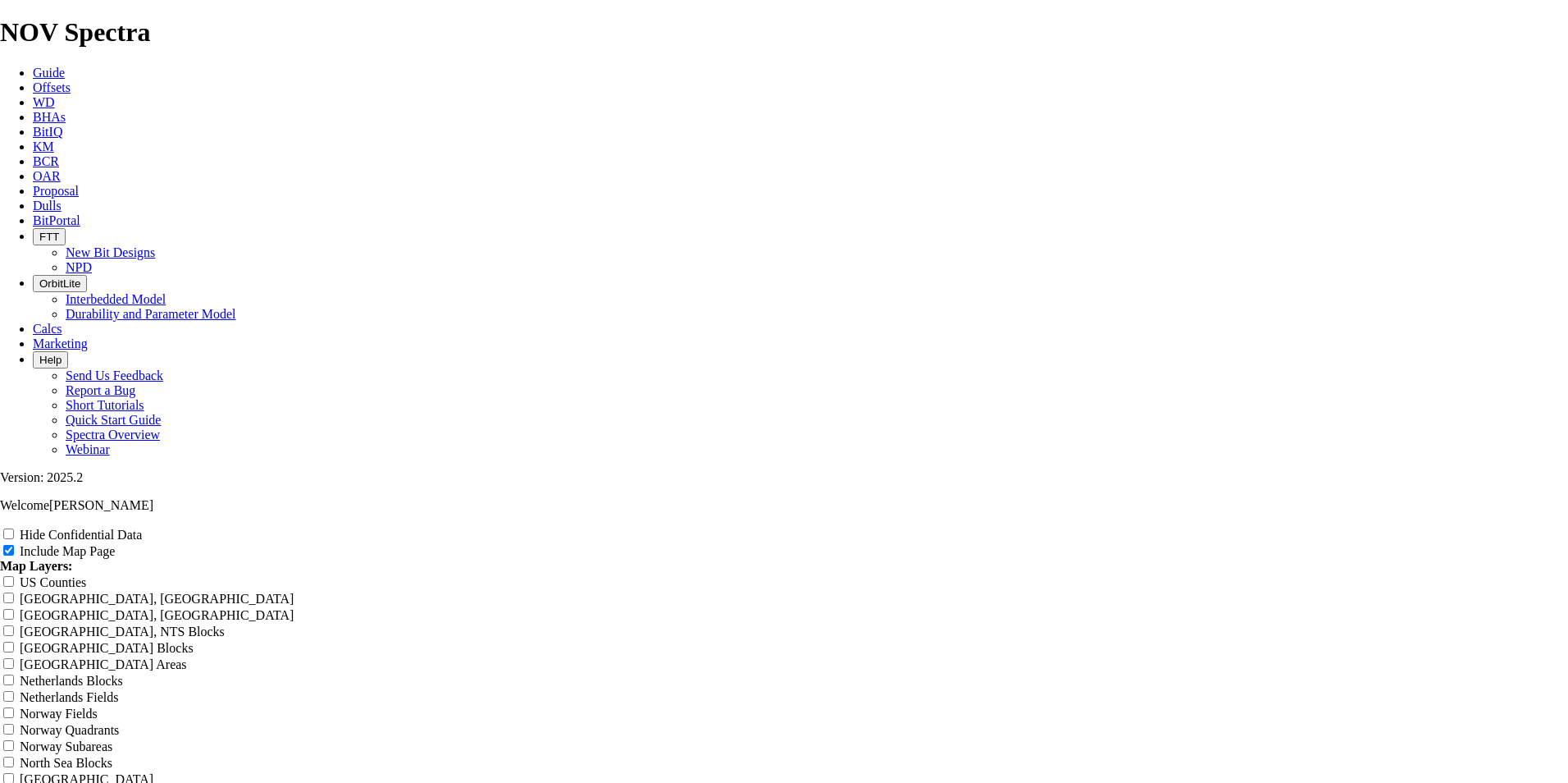
type input "[PERSON_NAME]"
type input "[PERSON_NAME] 1"
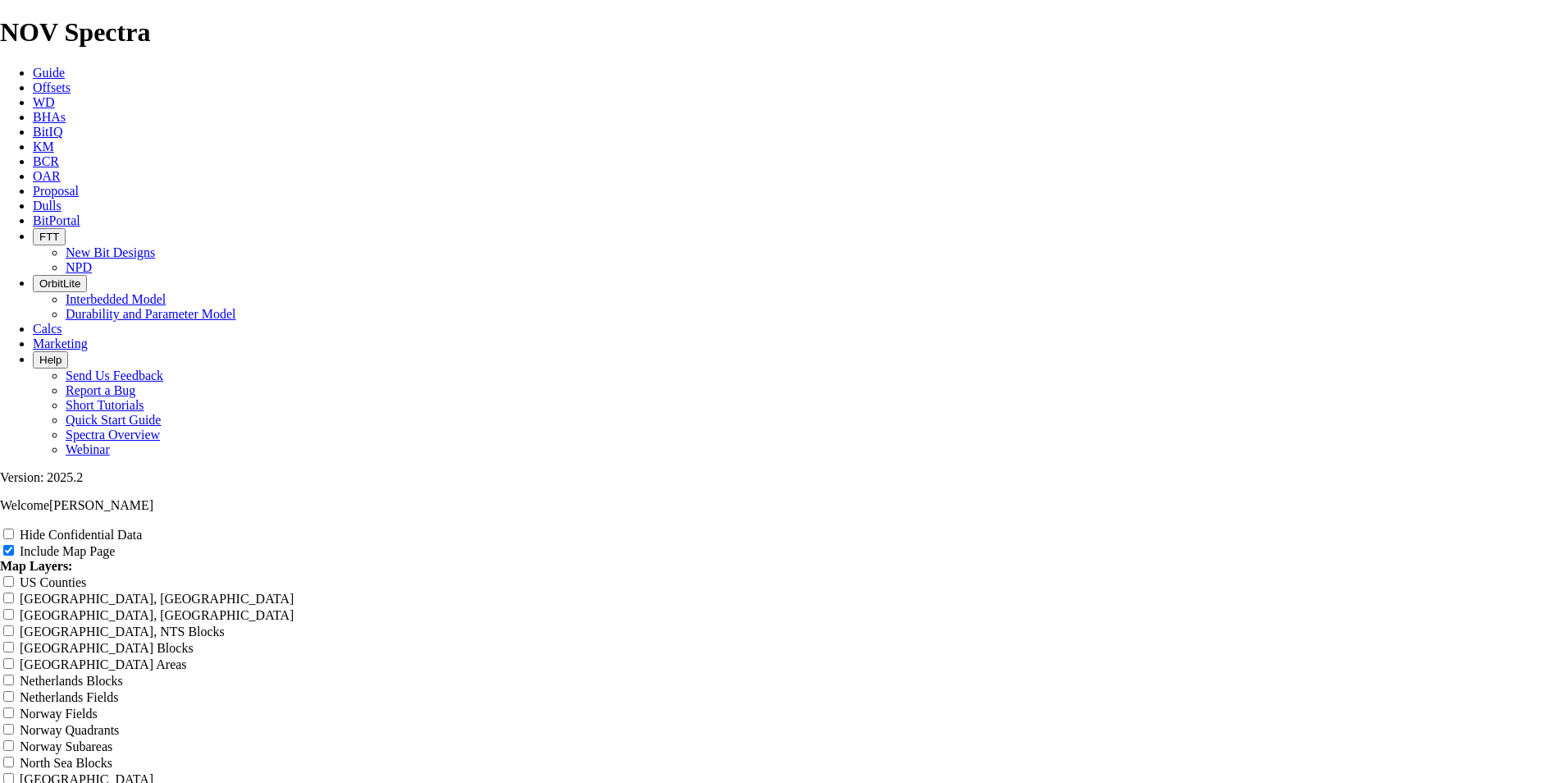
type input "[PERSON_NAME] 1"
type input "[PERSON_NAME] 17"
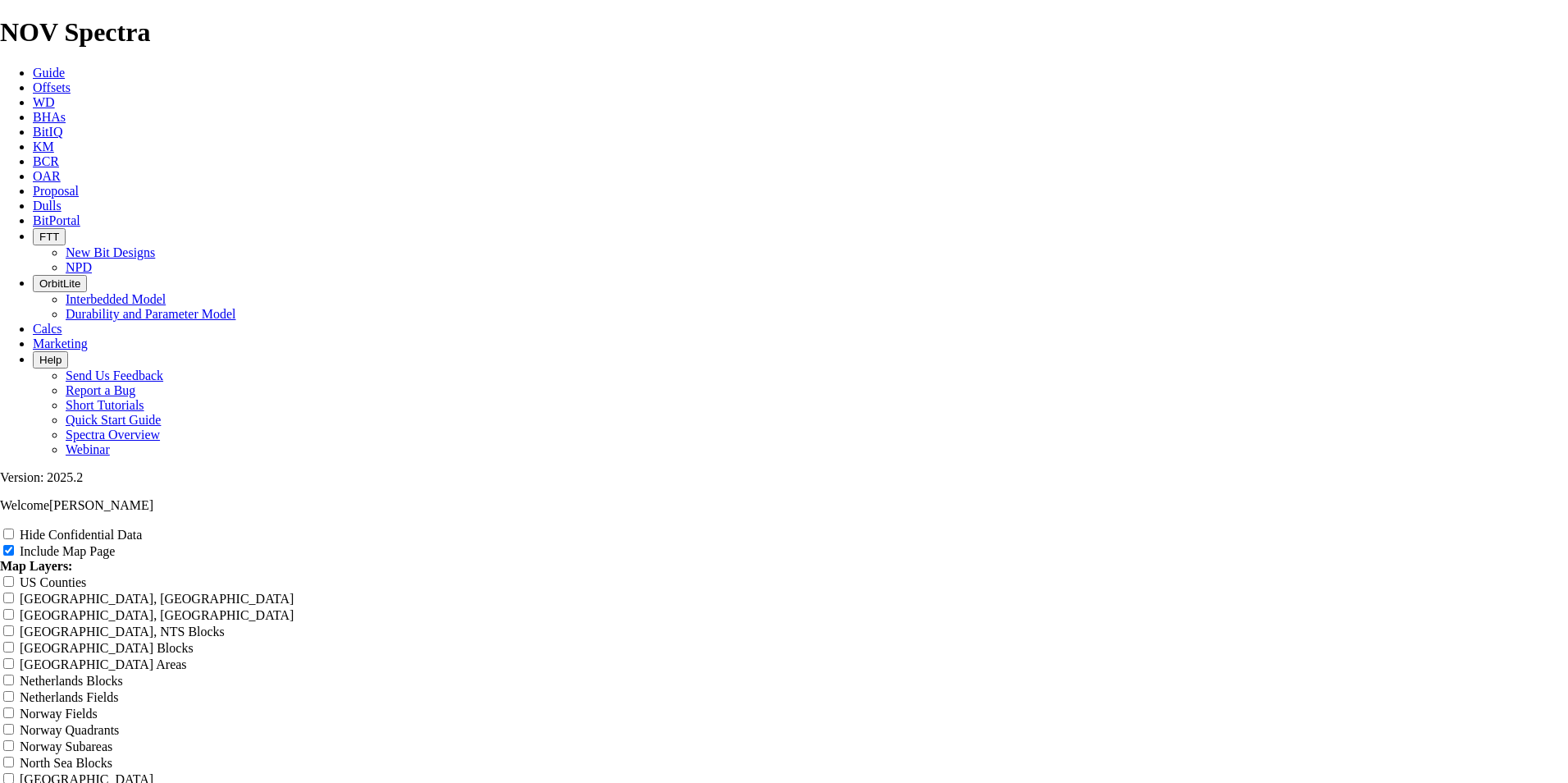
type input "[PERSON_NAME] 17"
type input "[PERSON_NAME] 17."
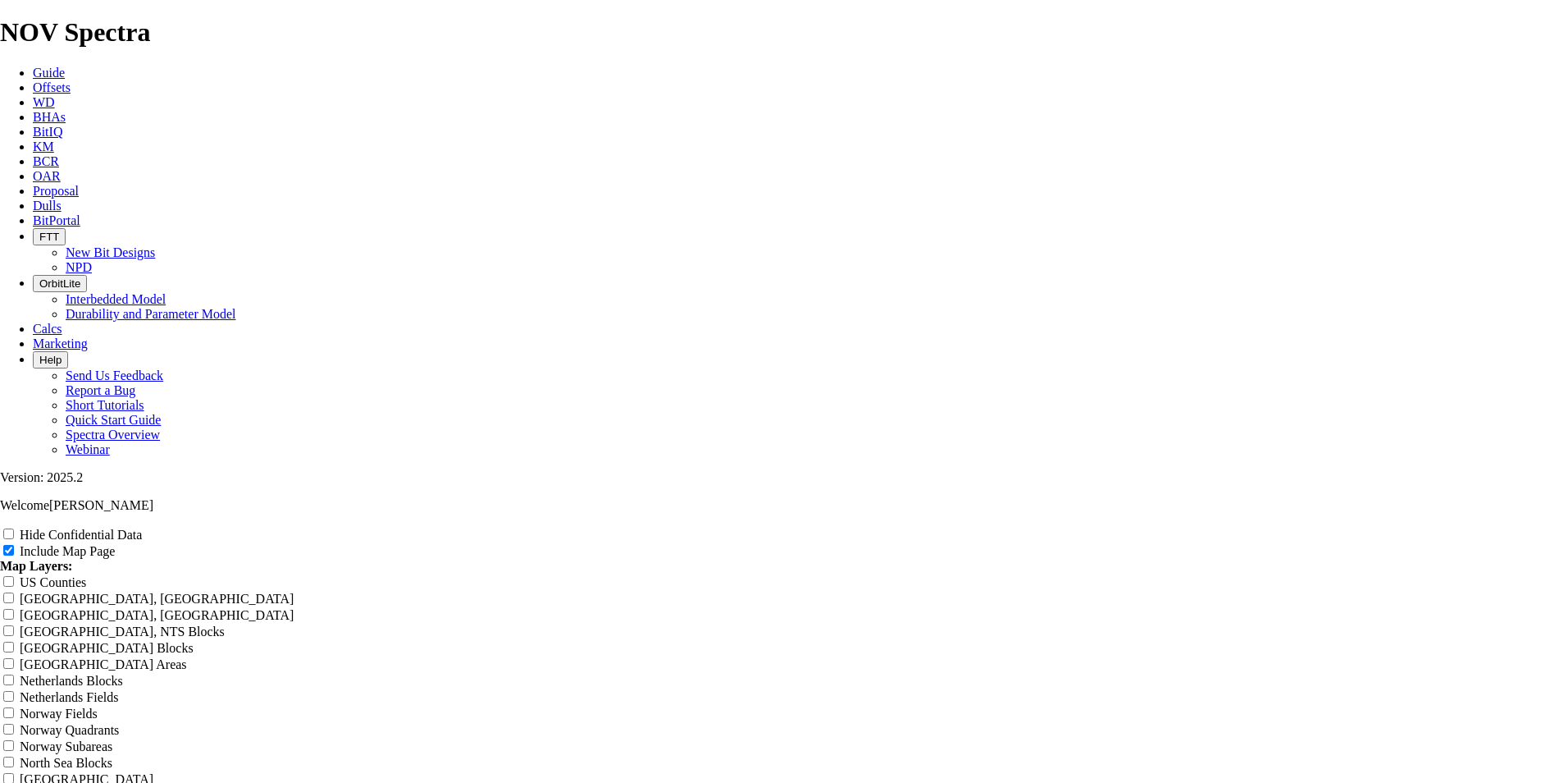
type input "[PERSON_NAME] 17."
type input "[PERSON_NAME] 17.5"
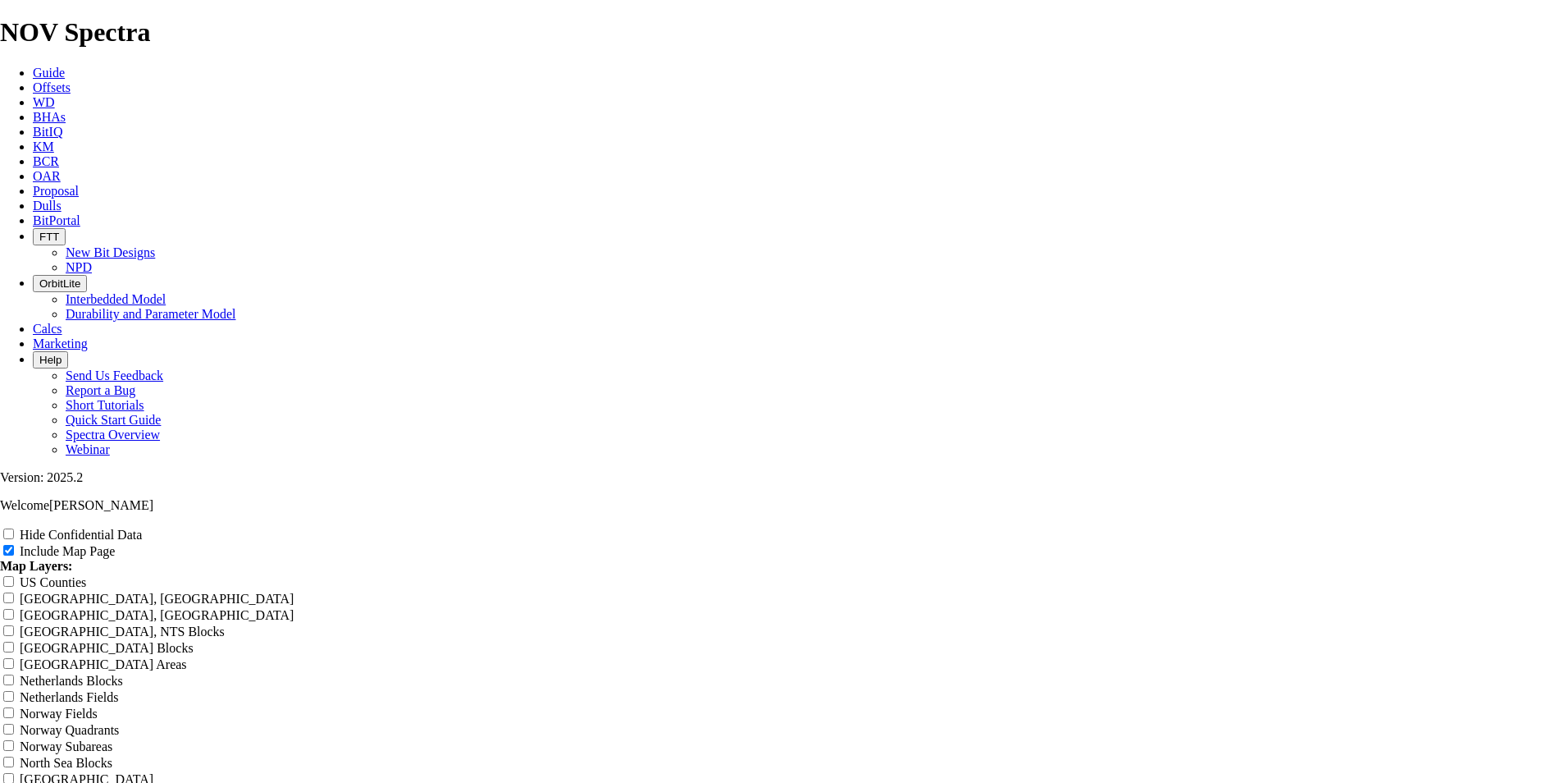
type input "[PERSON_NAME] 17.5"
type input "[PERSON_NAME] 17.5""
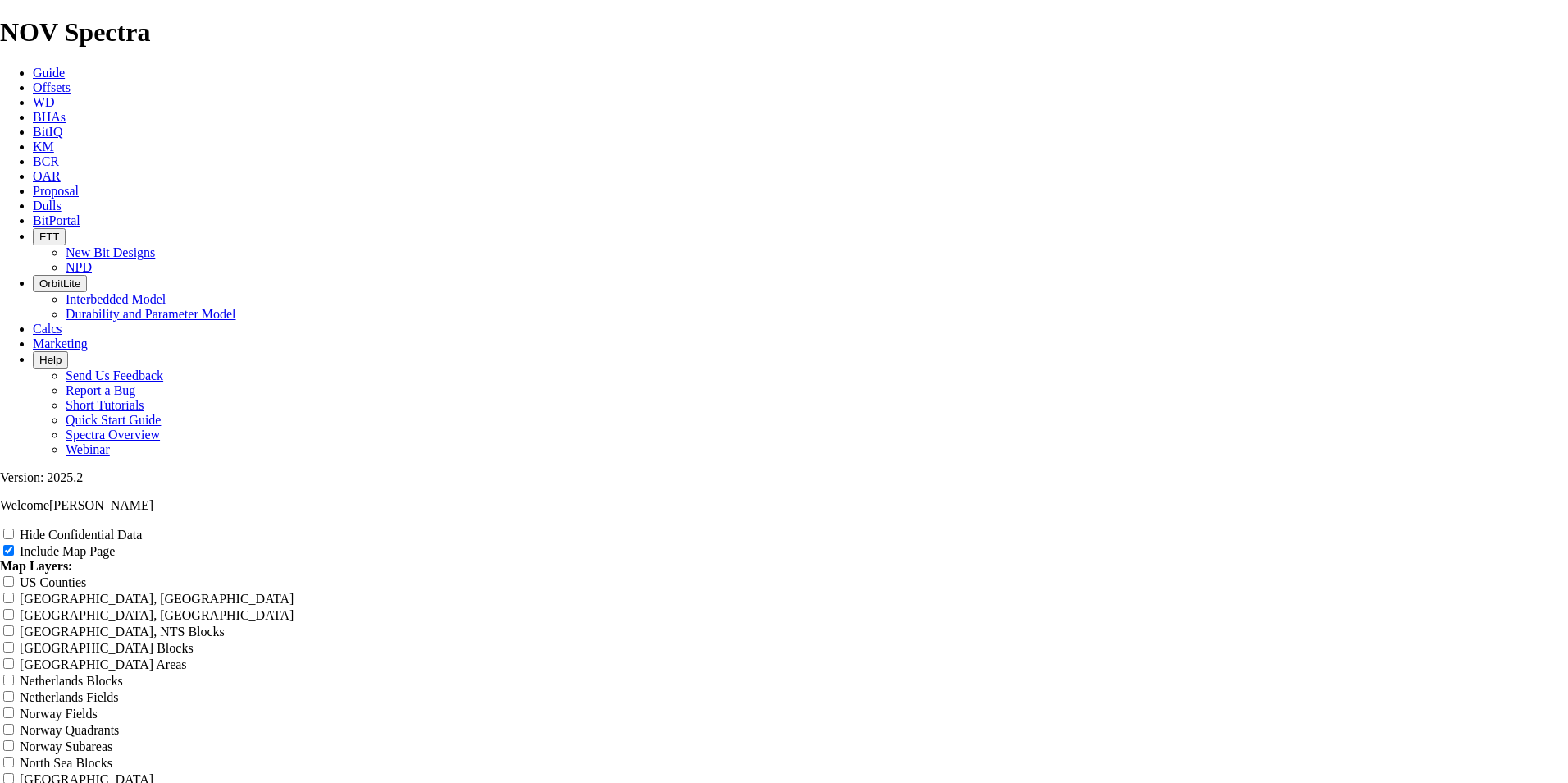
type input "[PERSON_NAME] 17.5""
type input "[PERSON_NAME] 17.5" O"
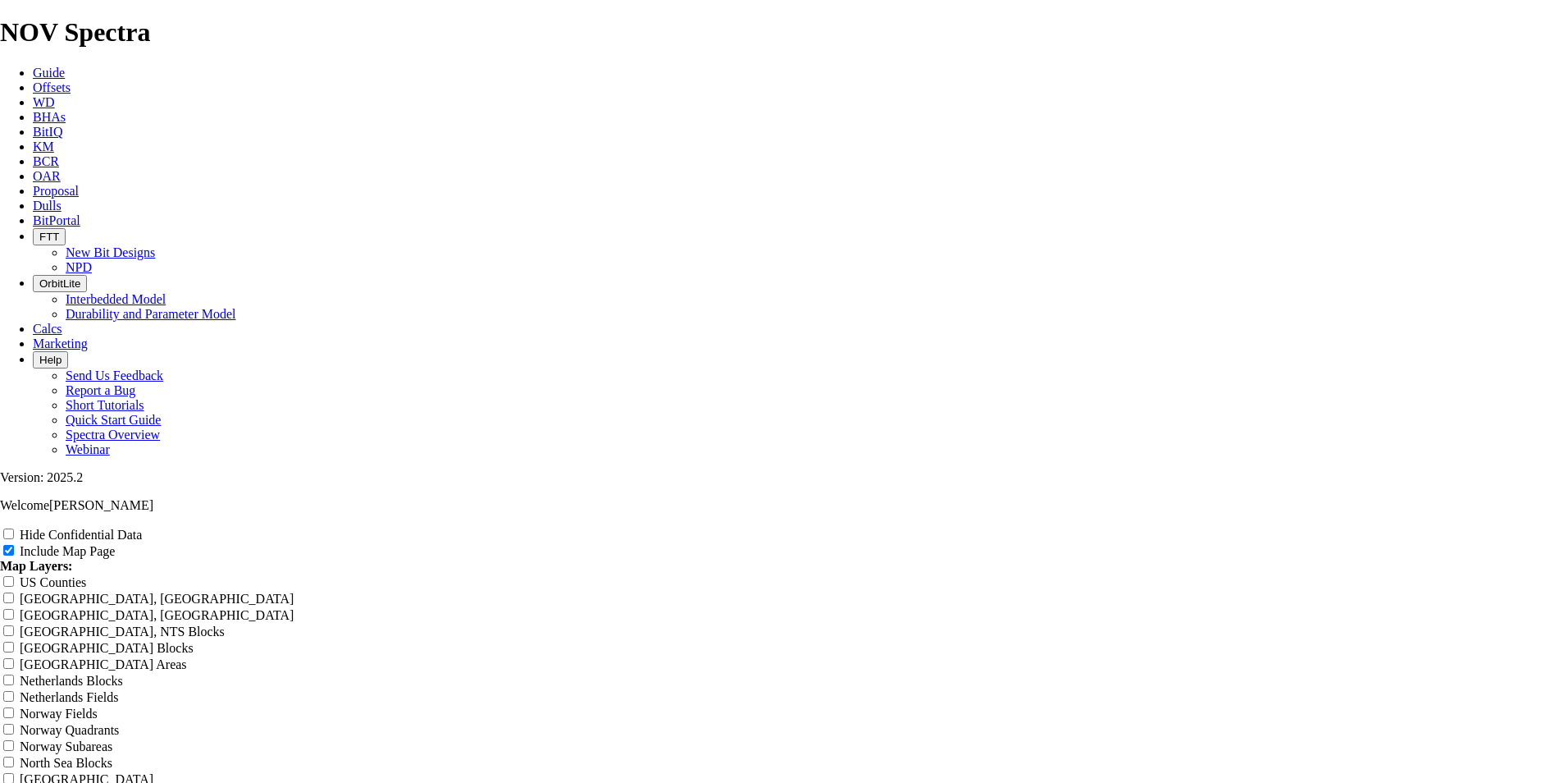
type input "[PERSON_NAME] 17.5" O"
type input "[PERSON_NAME] 17.5" Of"
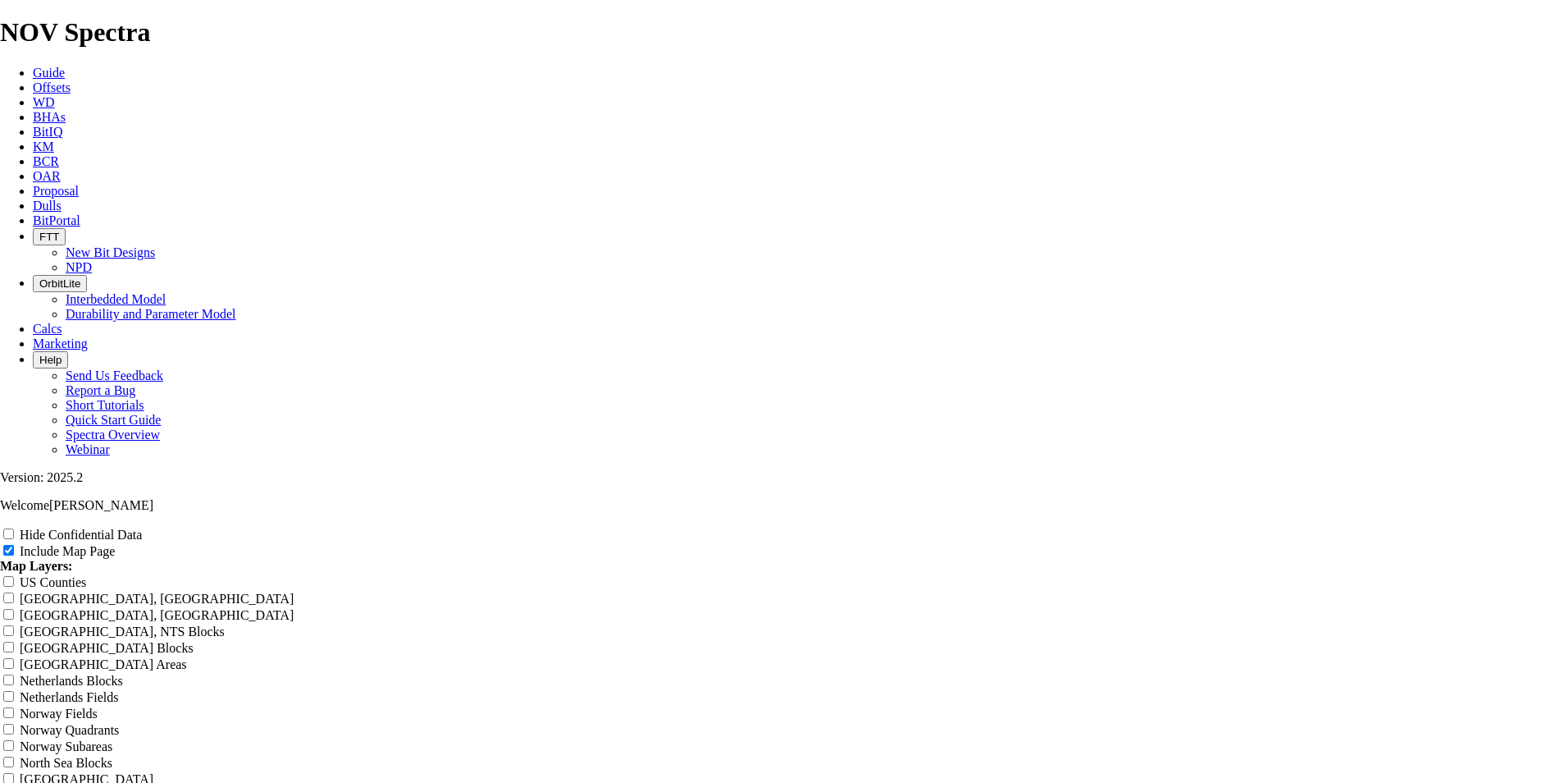
type input "[PERSON_NAME] 17.5" Of"
type input "[PERSON_NAME] 17.5" Off"
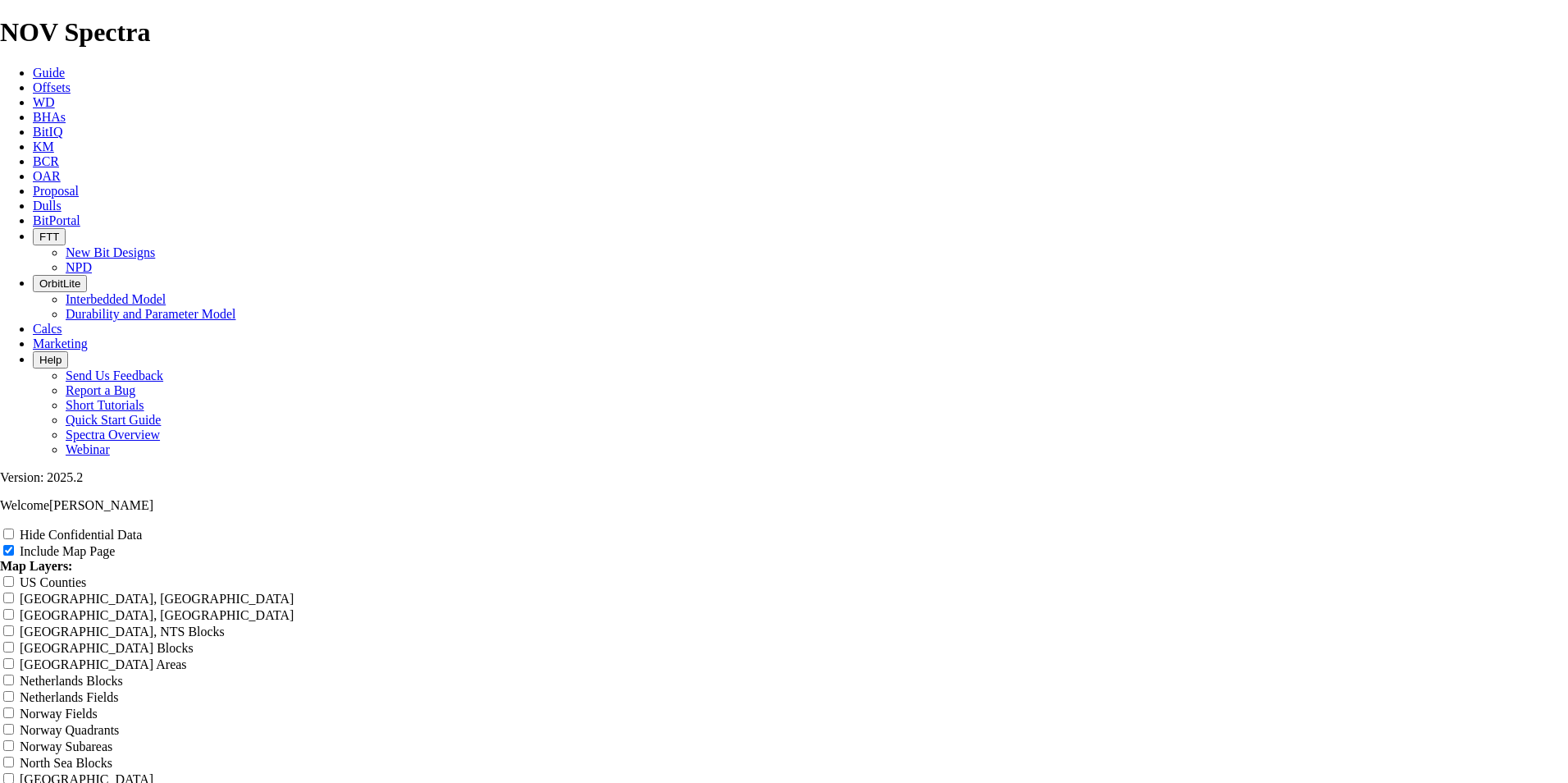
type input "[PERSON_NAME] 17.5" Off"
type input "[PERSON_NAME] 17.5" Offs"
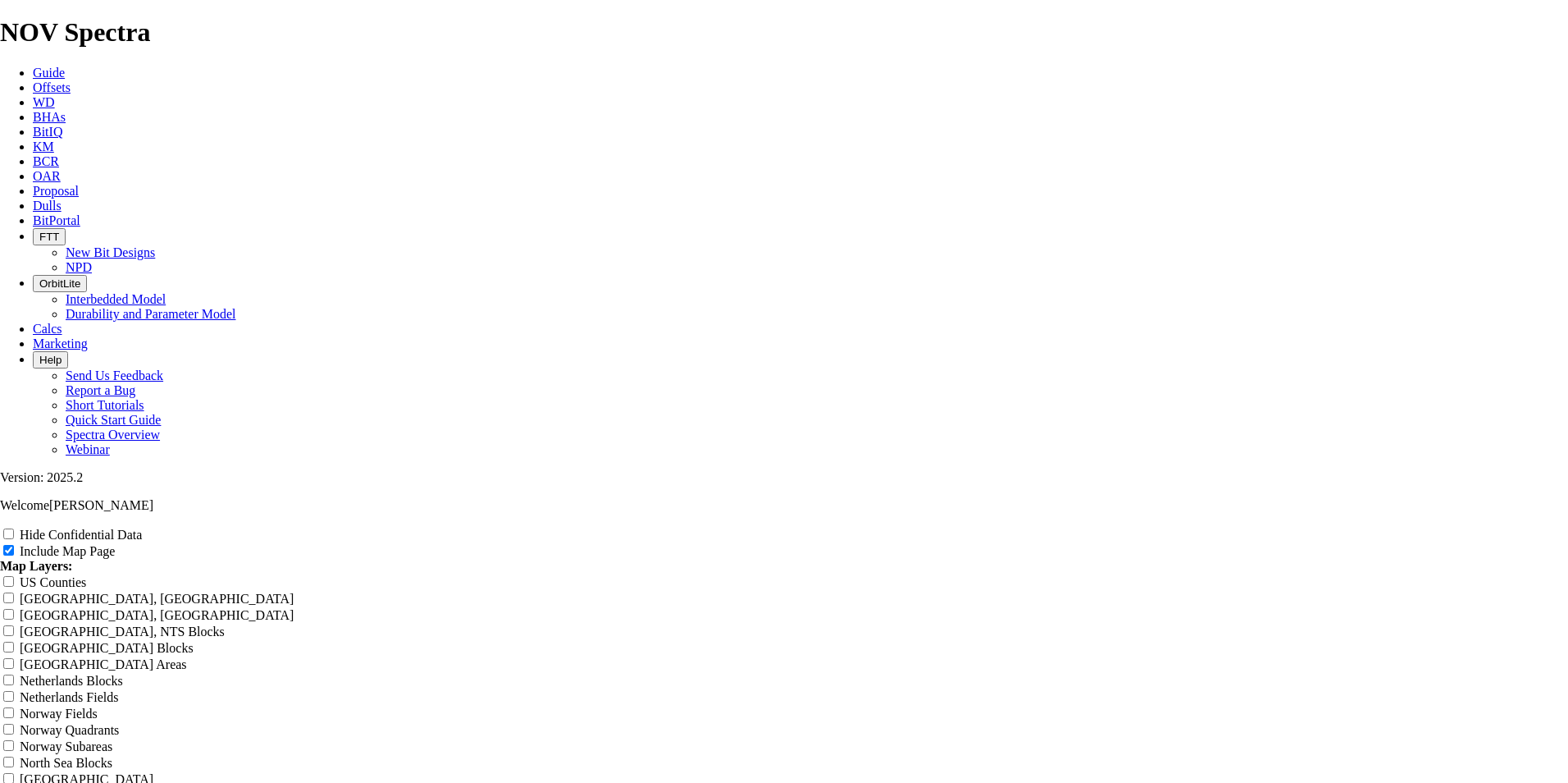
type input "[PERSON_NAME] 17.5" Offs"
type input "[PERSON_NAME] 17.5" Offse"
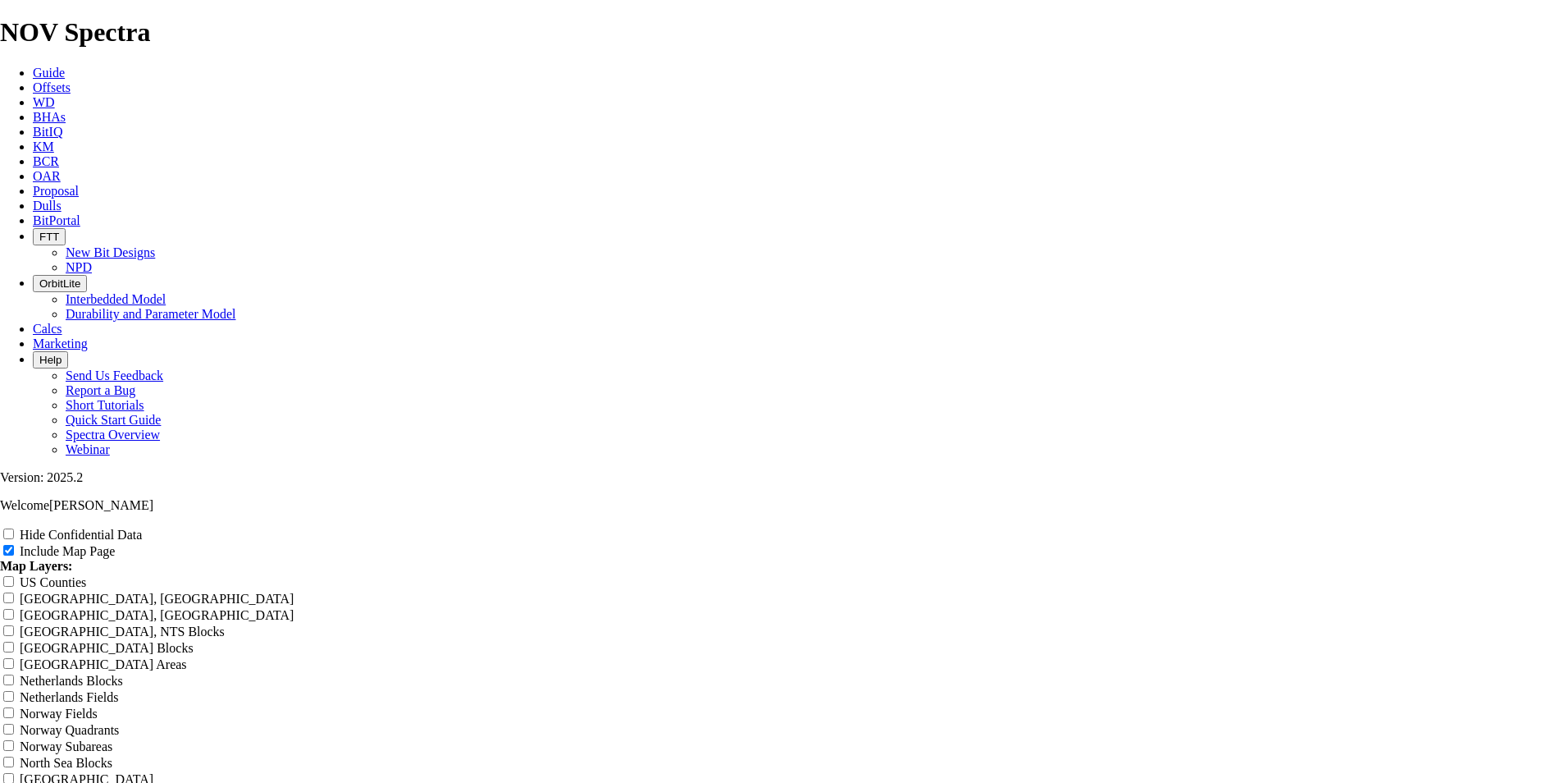
type input "[PERSON_NAME] 17.5" Offse"
type input "[PERSON_NAME] 17.5" Offset"
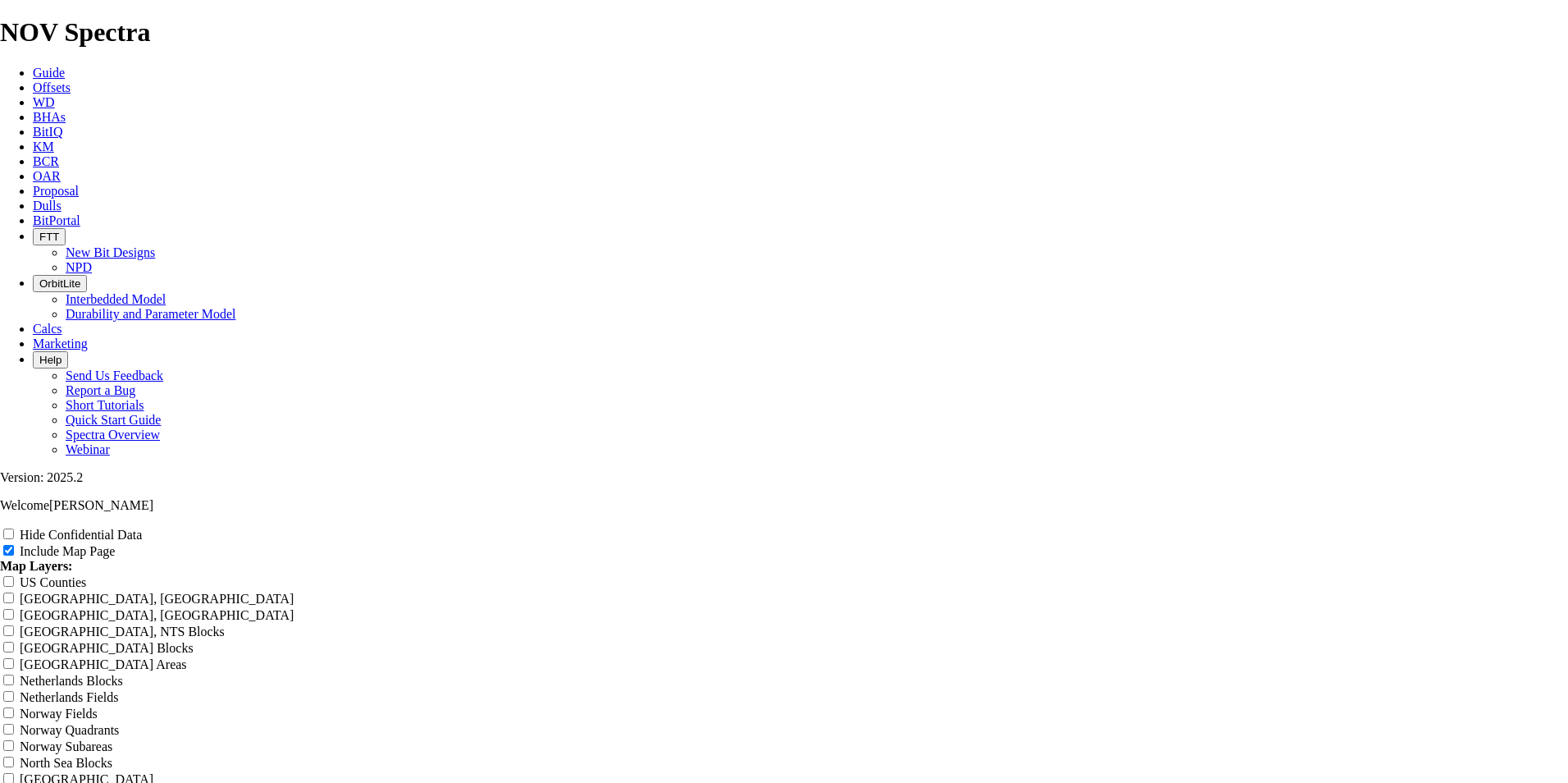
type input "[PERSON_NAME] 17.5" Offset"
type input "[PERSON_NAME] 17.5" Offsets"
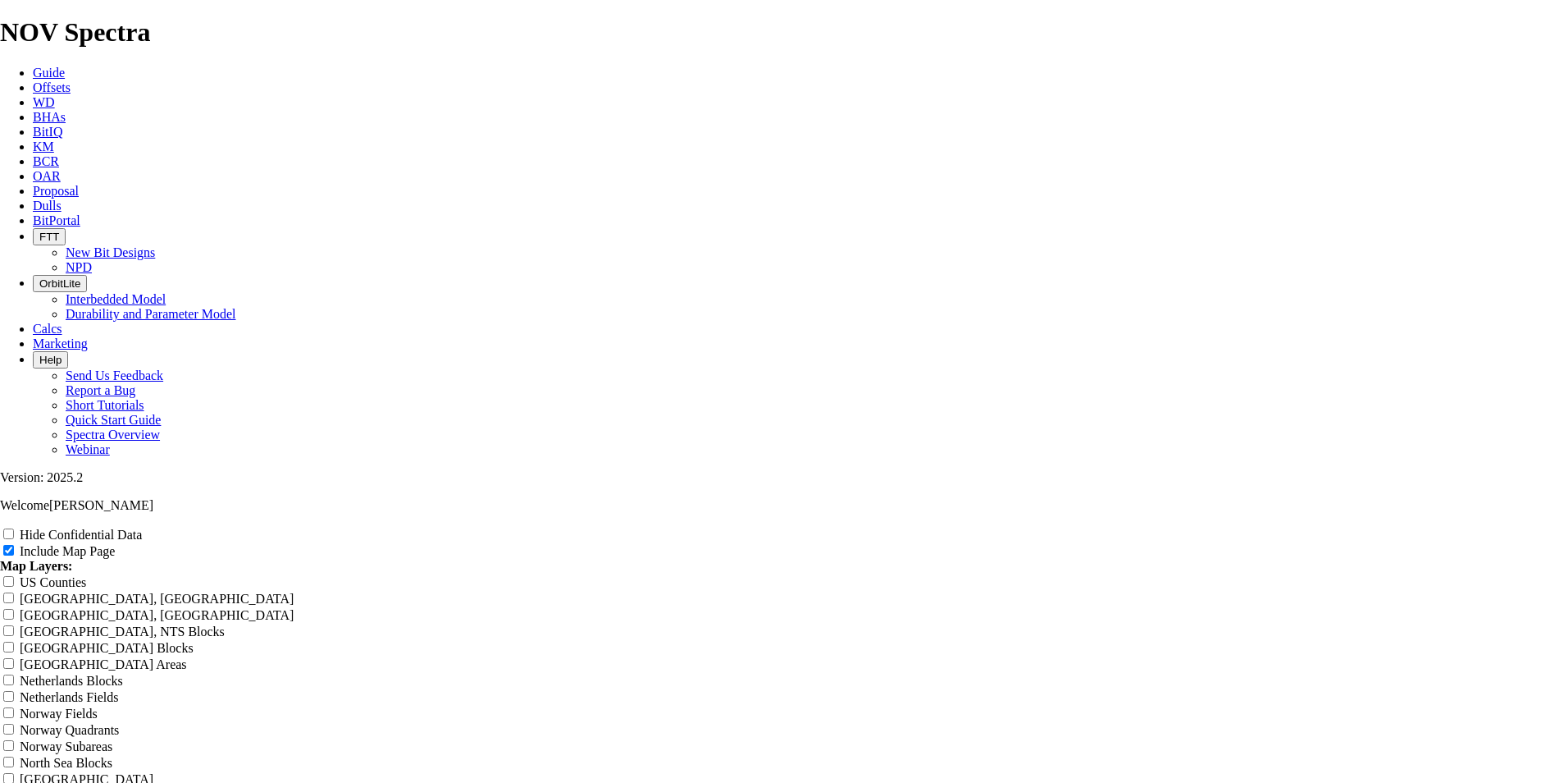
type input "[PERSON_NAME] 17.5" Offsets"
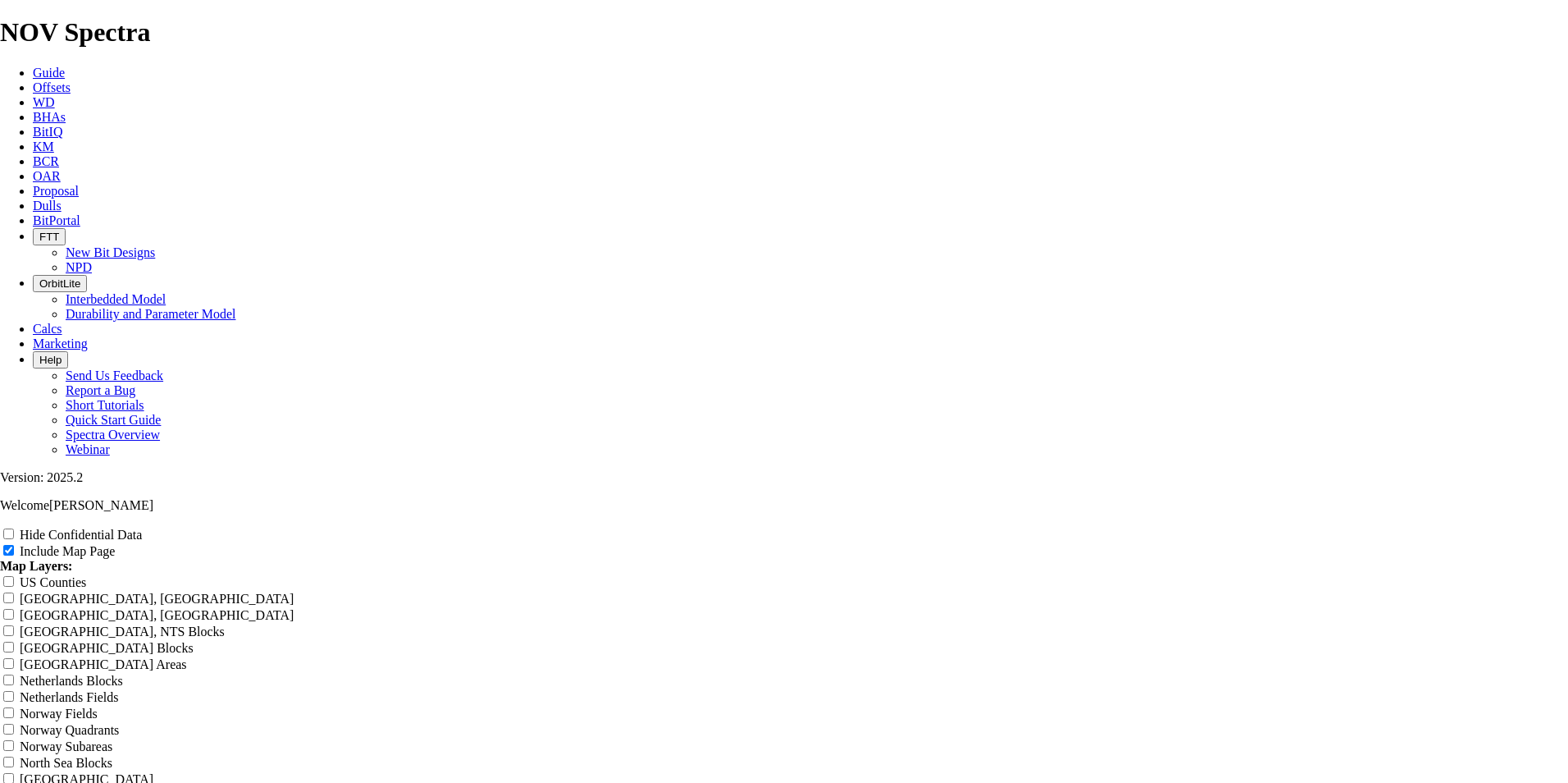
drag, startPoint x: 1533, startPoint y: 530, endPoint x: 654, endPoint y: 359, distance: 895.5
